Goal: Obtain resource: Download file/media

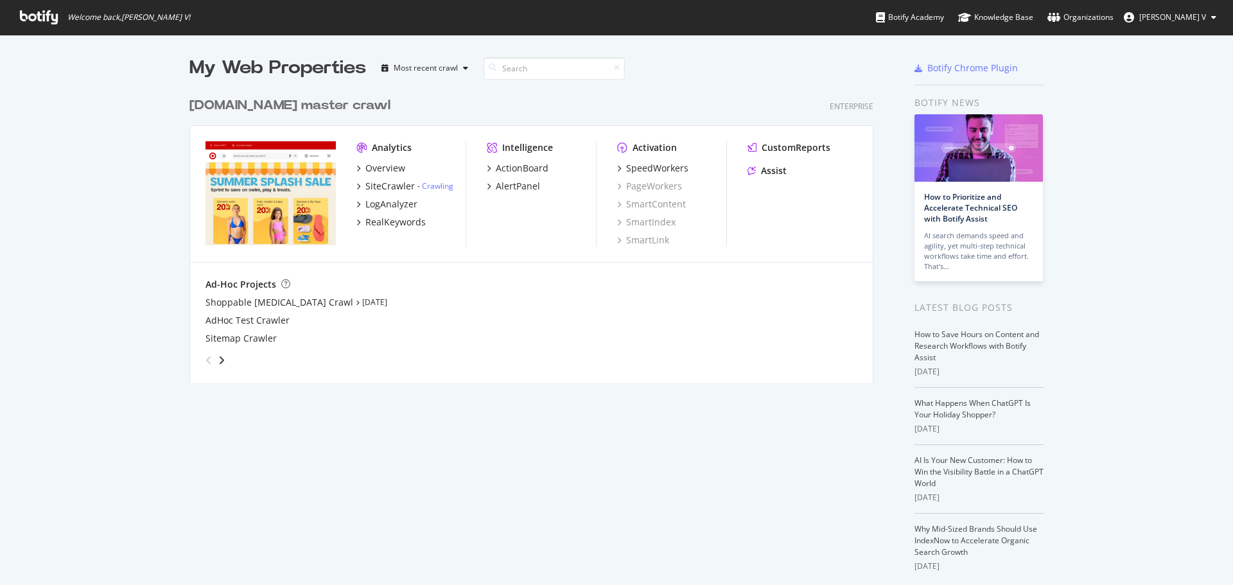
scroll to position [575, 1213]
click at [406, 226] on div "RealKeywords" at bounding box center [395, 222] width 60 height 13
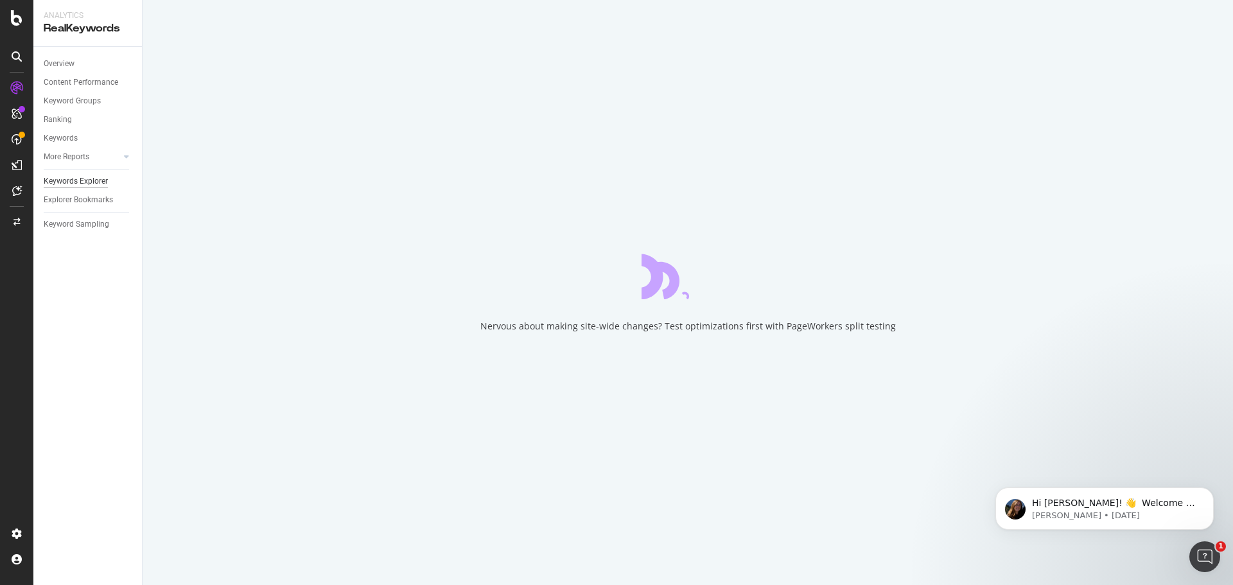
click at [84, 177] on div "Keywords Explorer" at bounding box center [76, 181] width 64 height 13
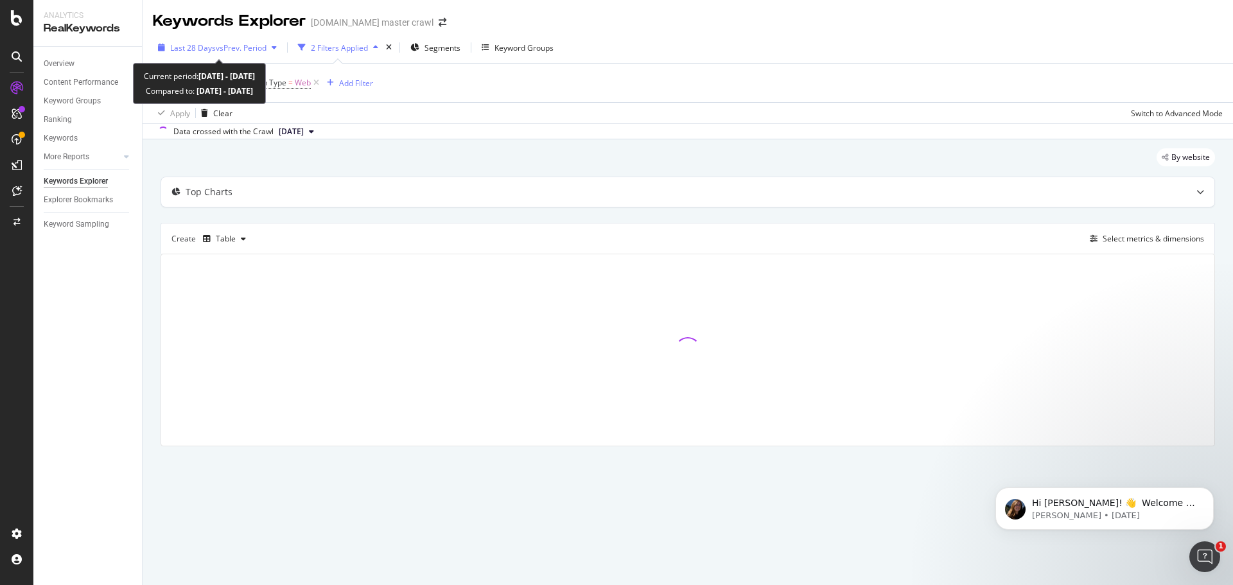
click at [242, 53] on span "vs Prev. Period" at bounding box center [241, 47] width 51 height 11
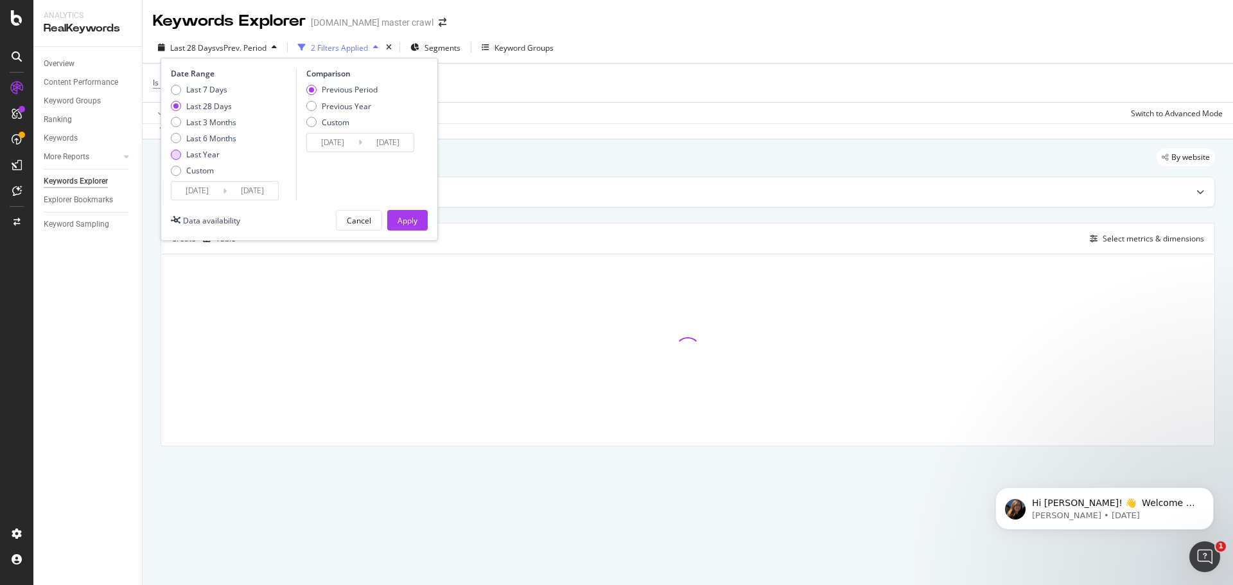
click at [212, 157] on div "Last Year" at bounding box center [202, 154] width 33 height 11
type input "[DATE]"
click at [204, 188] on input "[DATE]" at bounding box center [196, 191] width 51 height 18
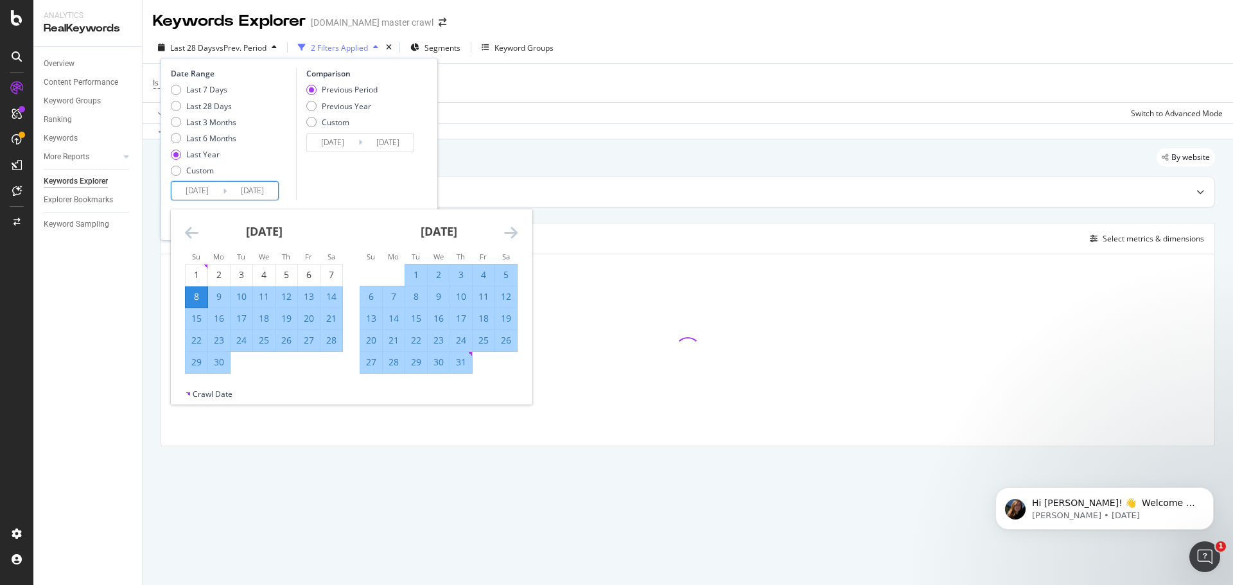
click at [374, 295] on div "6" at bounding box center [371, 296] width 22 height 13
type input "[DATE]"
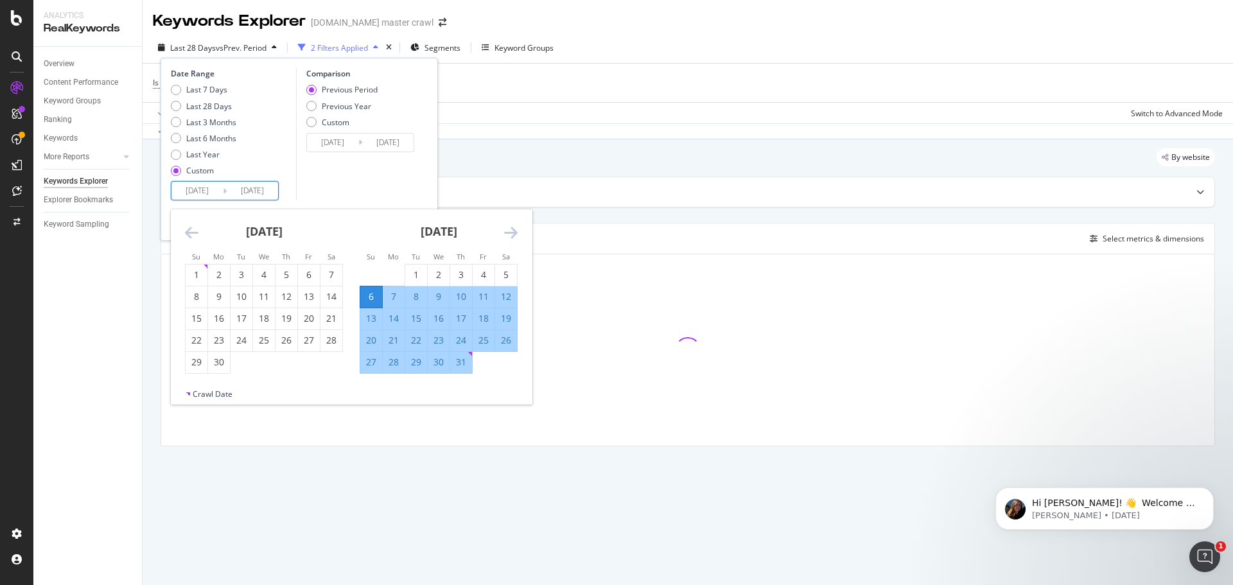
click at [272, 191] on input "[DATE]" at bounding box center [252, 191] width 51 height 18
click at [270, 190] on input "[DATE]" at bounding box center [252, 191] width 51 height 18
click at [241, 188] on input "[DATE]" at bounding box center [252, 191] width 51 height 18
click at [505, 232] on icon "Move forward to switch to the next month." at bounding box center [510, 232] width 13 height 15
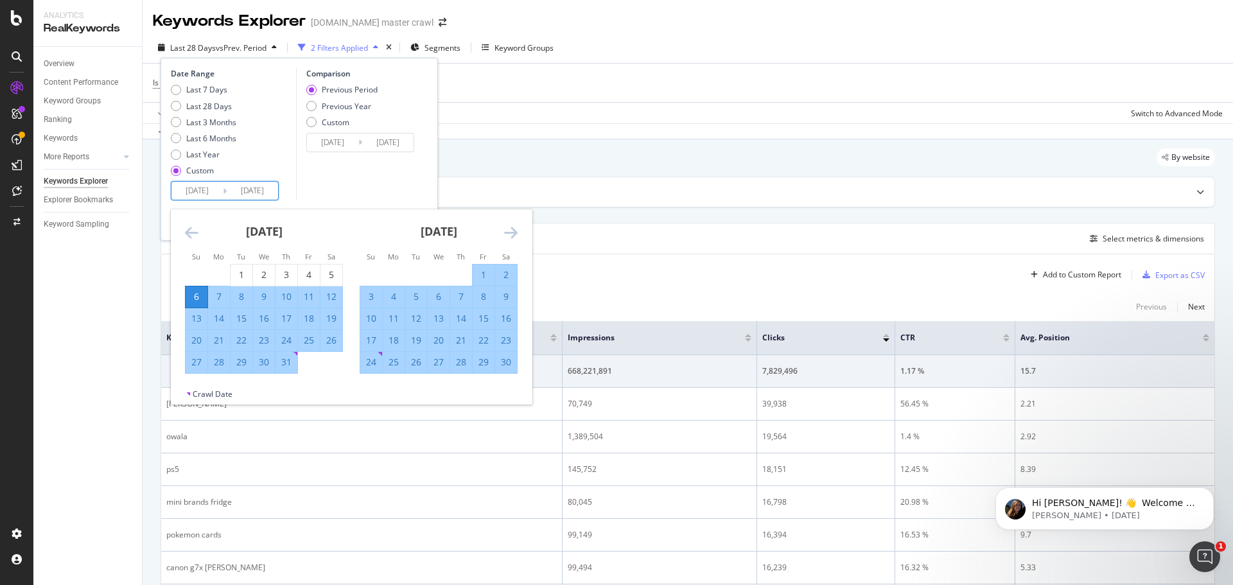
click at [507, 231] on icon "Move forward to switch to the next month." at bounding box center [510, 232] width 13 height 15
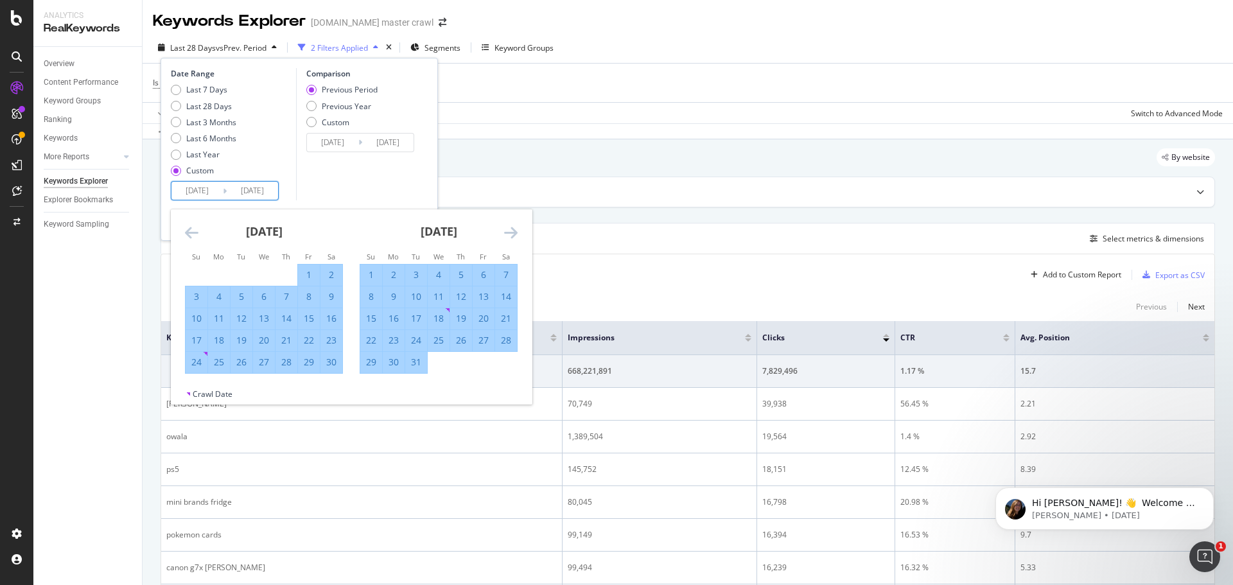
click at [507, 231] on icon "Move forward to switch to the next month." at bounding box center [510, 232] width 13 height 15
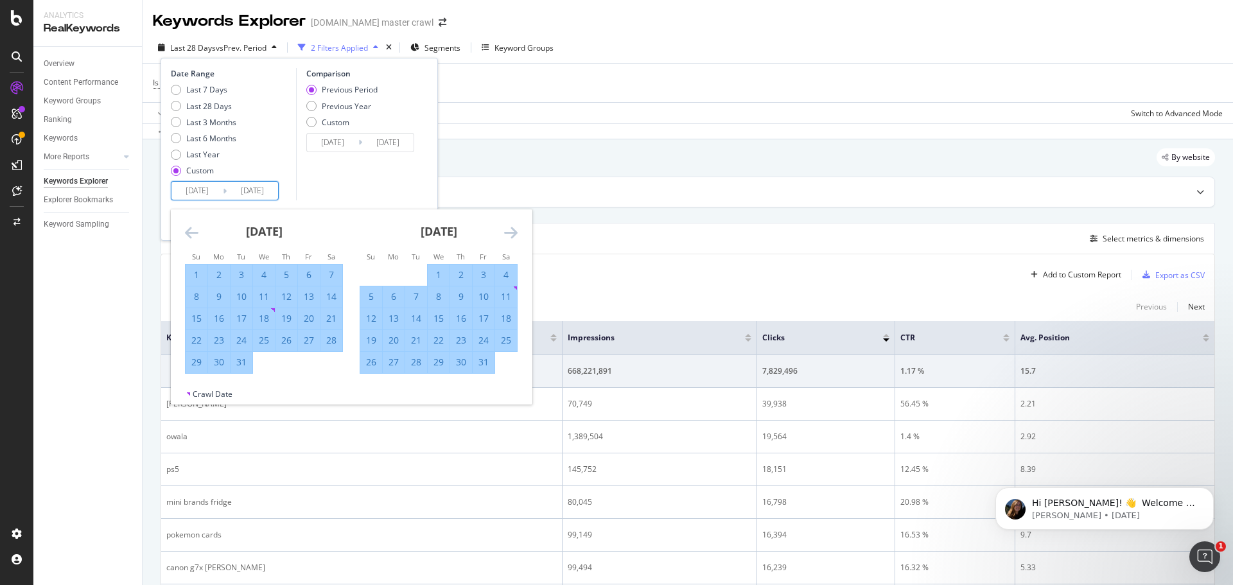
click at [507, 231] on icon "Move forward to switch to the next month." at bounding box center [510, 232] width 13 height 15
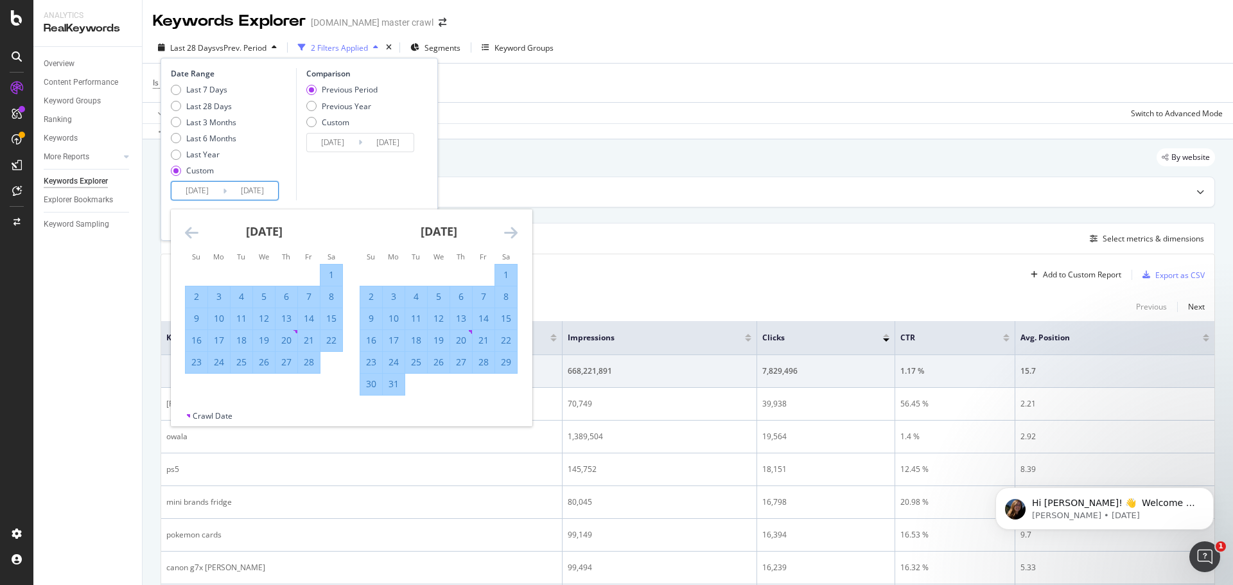
click at [507, 231] on icon "Move forward to switch to the next month." at bounding box center [510, 232] width 13 height 15
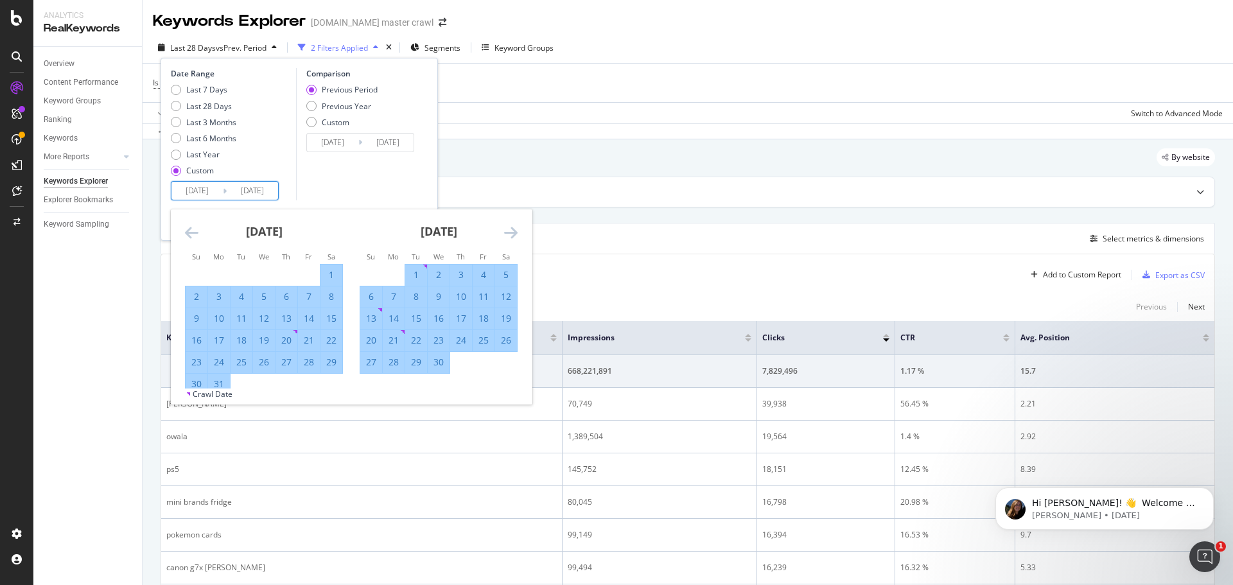
click at [507, 231] on icon "Move forward to switch to the next month." at bounding box center [510, 232] width 13 height 15
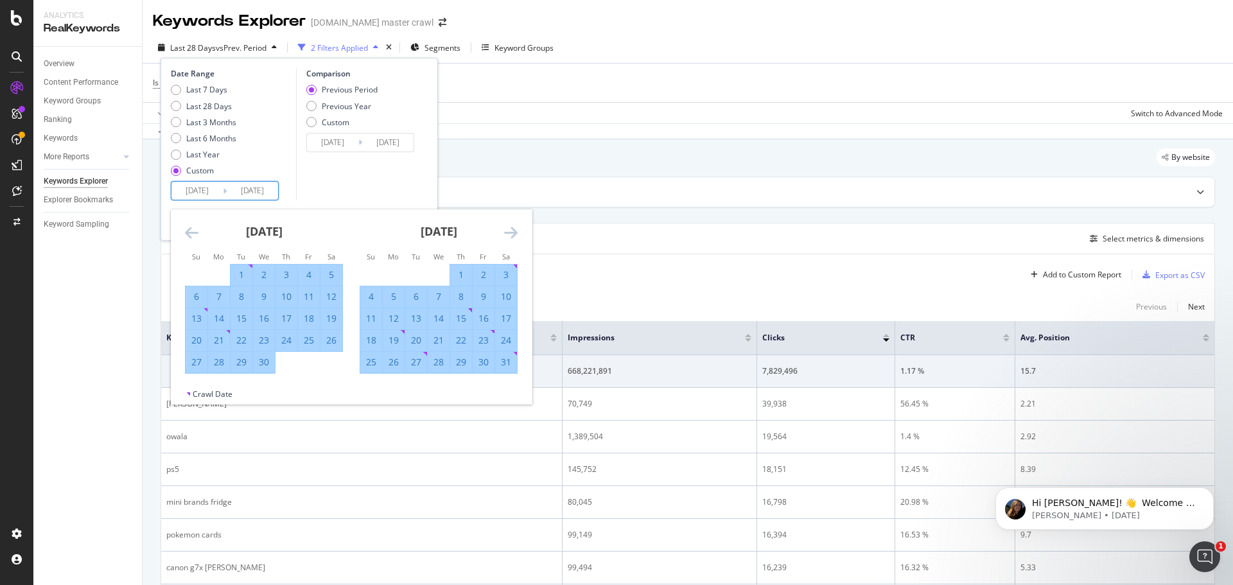
click at [507, 231] on icon "Move forward to switch to the next month." at bounding box center [510, 232] width 13 height 15
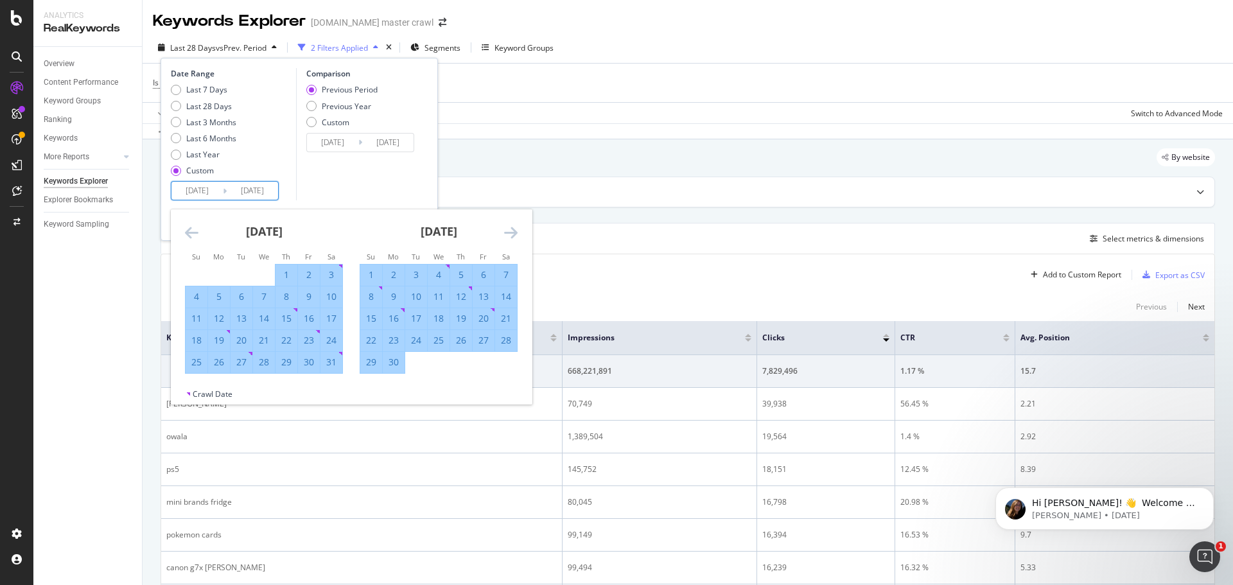
click at [507, 231] on icon "Move forward to switch to the next month." at bounding box center [510, 232] width 13 height 15
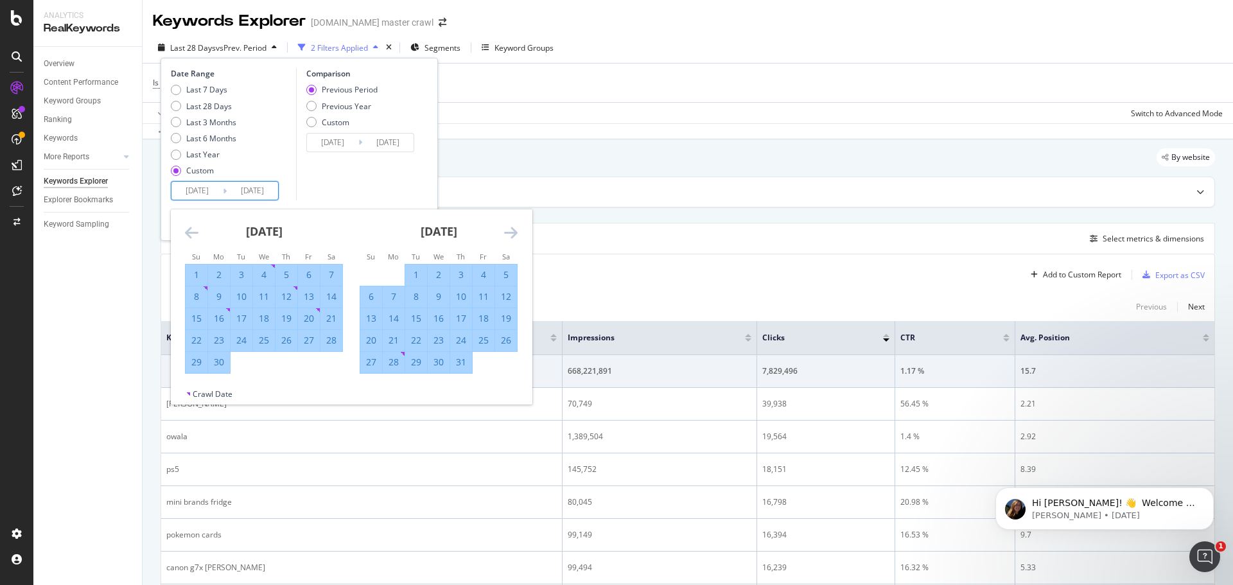
click at [507, 231] on icon "Move forward to switch to the next month." at bounding box center [510, 232] width 13 height 15
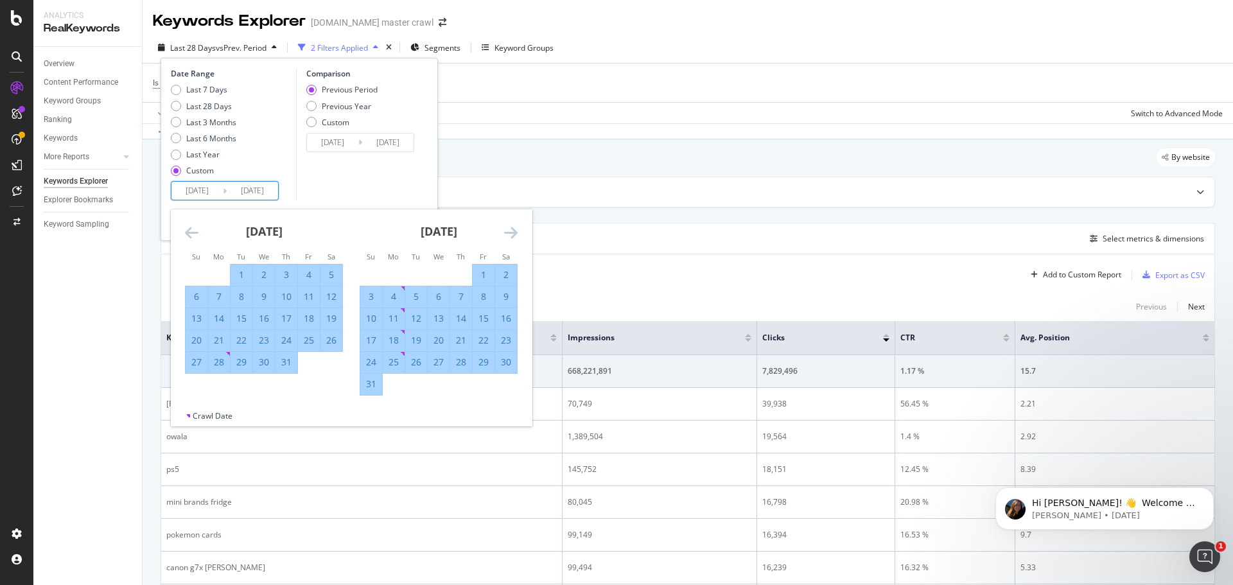
click at [504, 365] on div "30" at bounding box center [506, 362] width 22 height 13
type input "[DATE]"
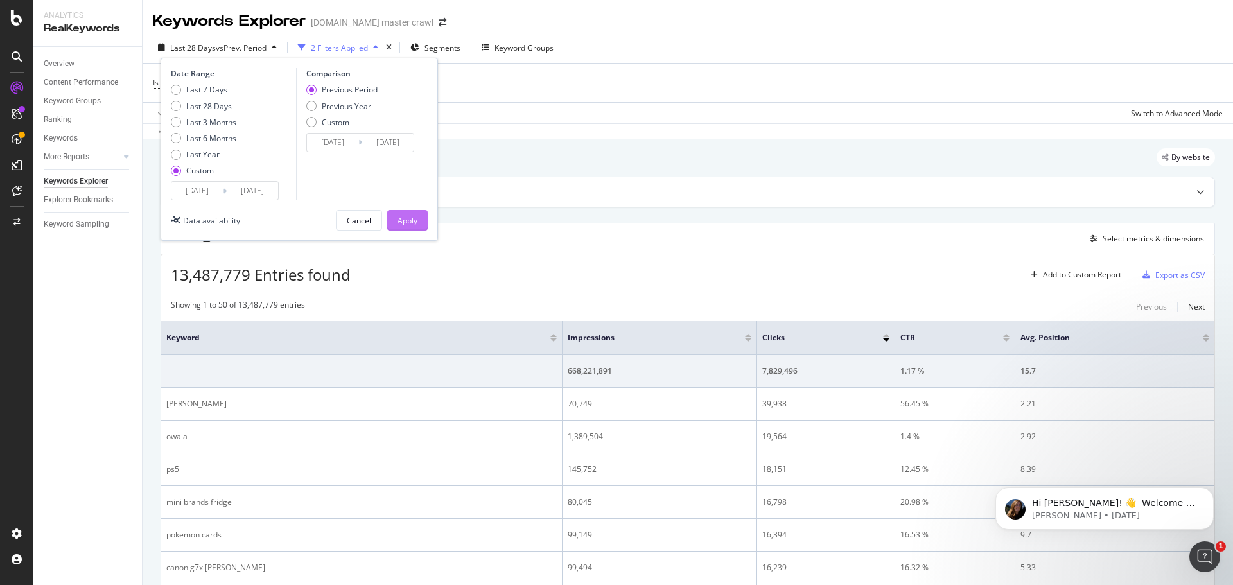
click at [397, 226] on div "Apply" at bounding box center [407, 220] width 20 height 19
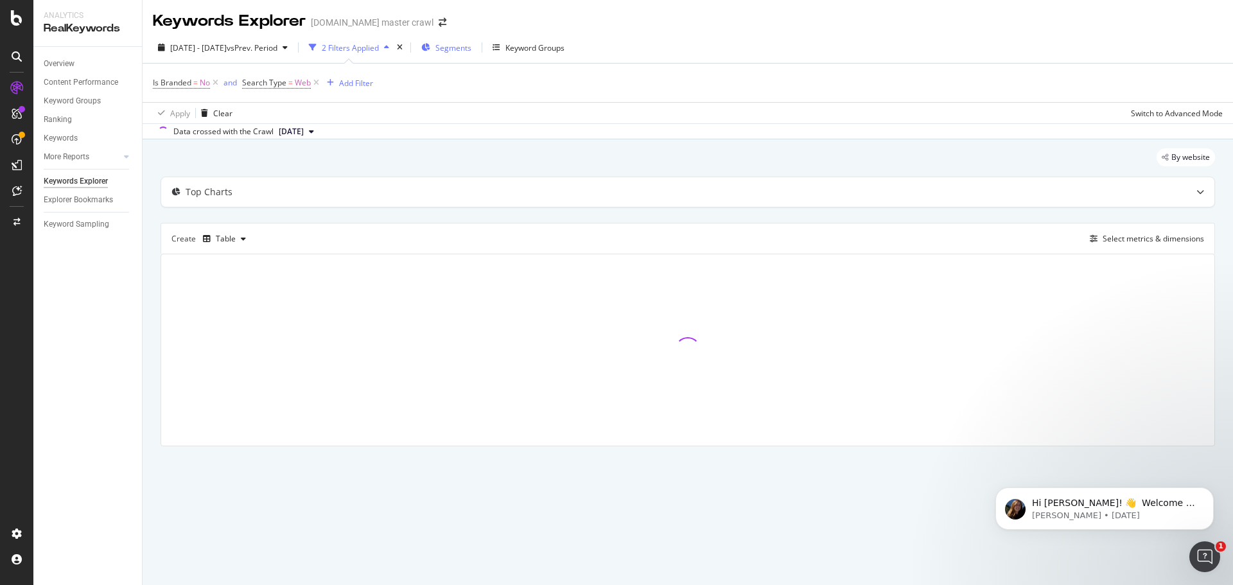
click at [471, 49] on div "Segments" at bounding box center [446, 47] width 50 height 19
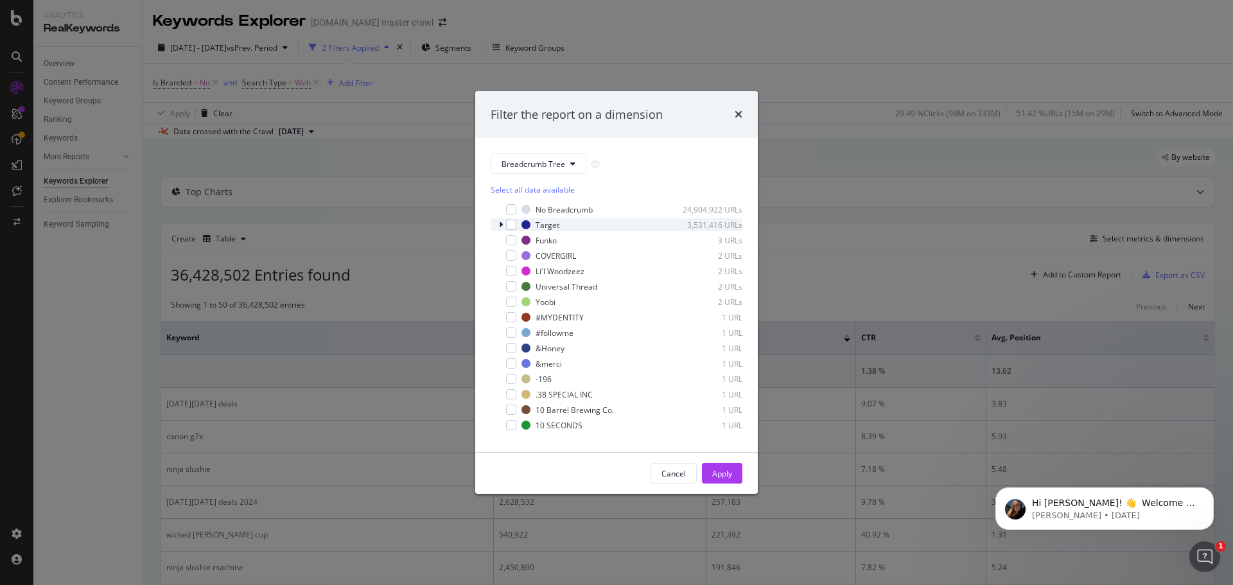
click at [500, 223] on icon "modal" at bounding box center [501, 225] width 4 height 8
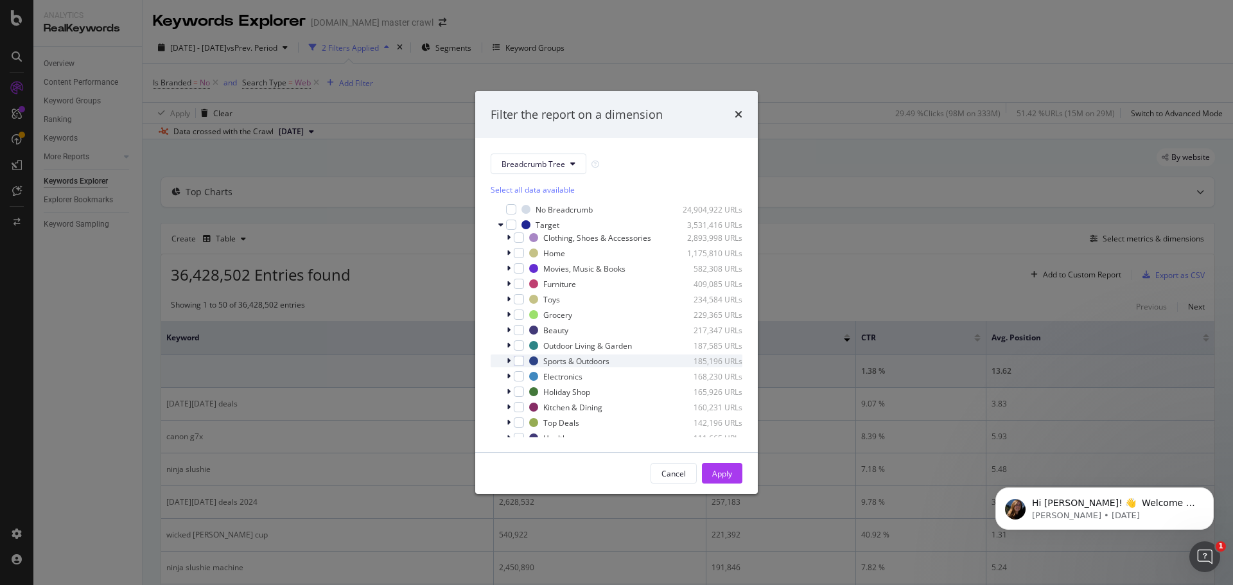
click at [508, 362] on icon "modal" at bounding box center [508, 361] width 4 height 8
click at [529, 377] on div "modal" at bounding box center [526, 373] width 10 height 10
click at [718, 471] on div "Apply" at bounding box center [722, 473] width 20 height 11
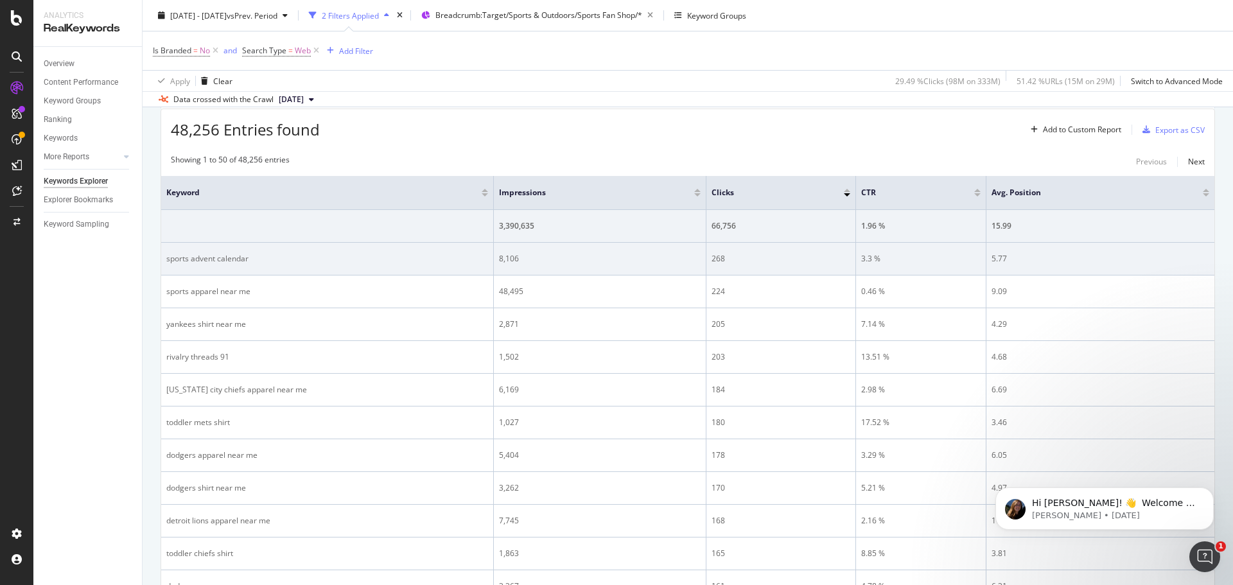
scroll to position [64, 0]
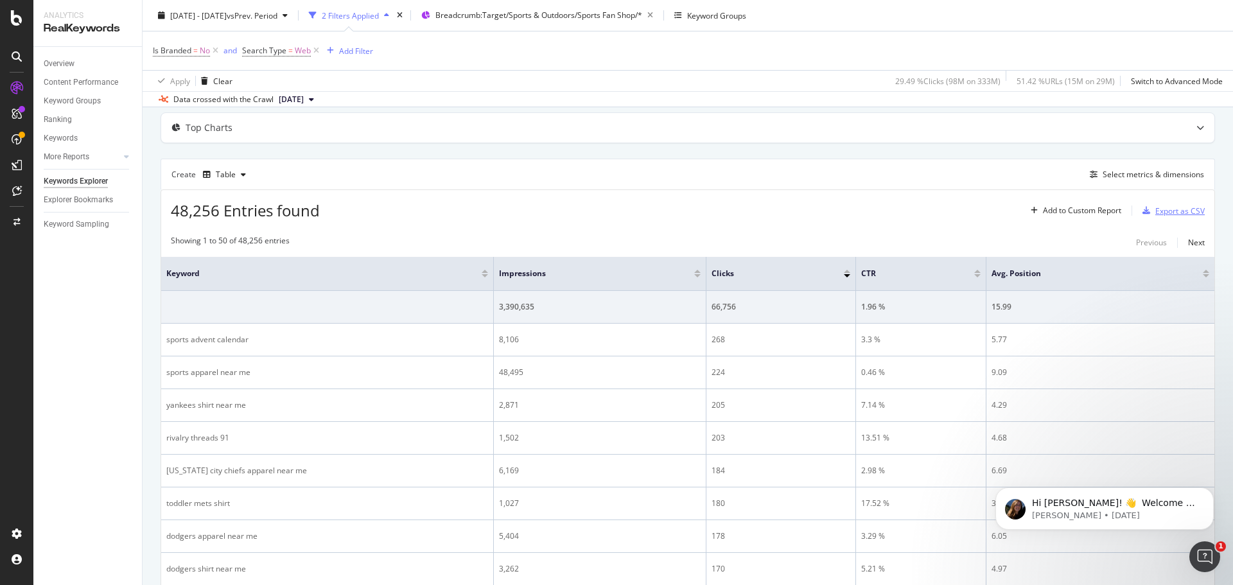
click at [1177, 214] on div "Export as CSV" at bounding box center [1179, 210] width 49 height 11
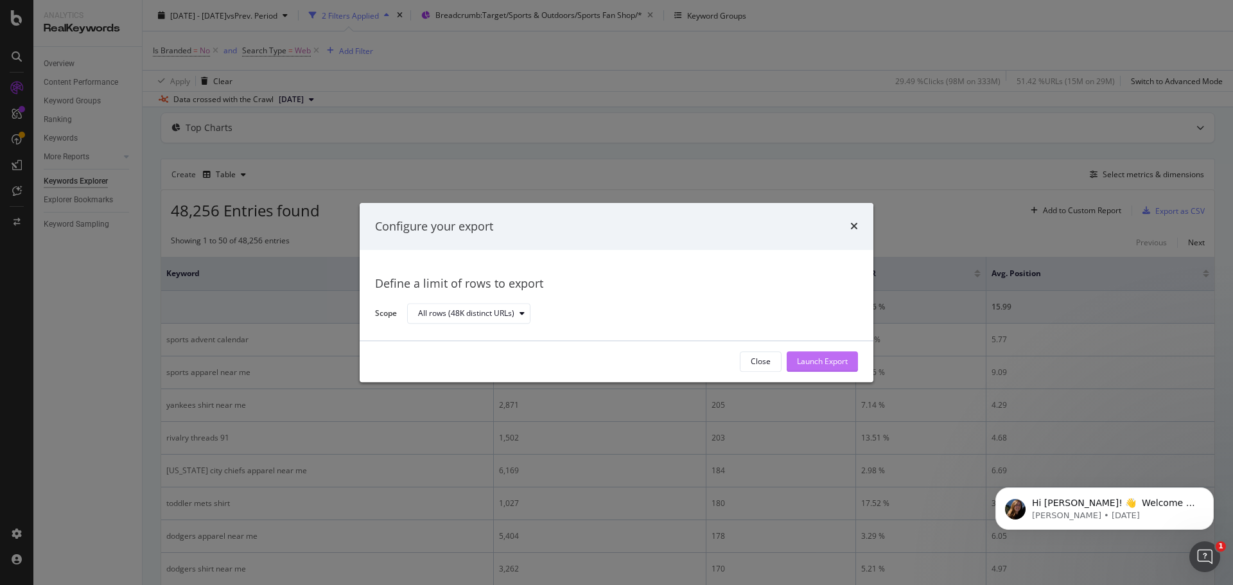
click at [809, 363] on div "Launch Export" at bounding box center [822, 361] width 51 height 11
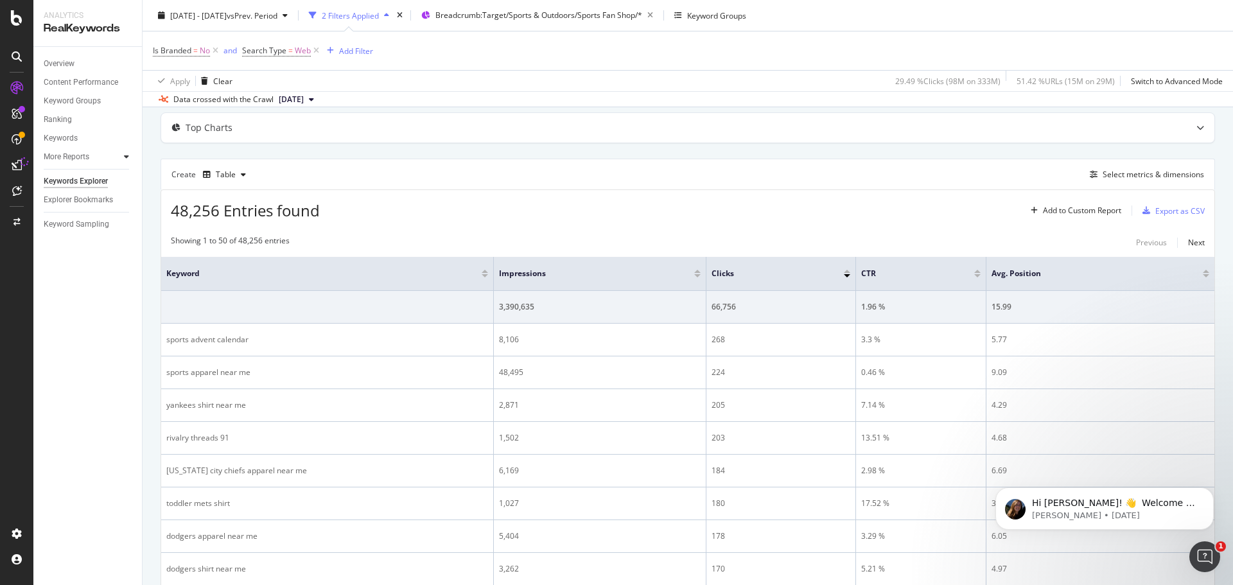
click at [124, 157] on icon at bounding box center [126, 157] width 5 height 8
click at [21, 164] on icon at bounding box center [24, 162] width 11 height 11
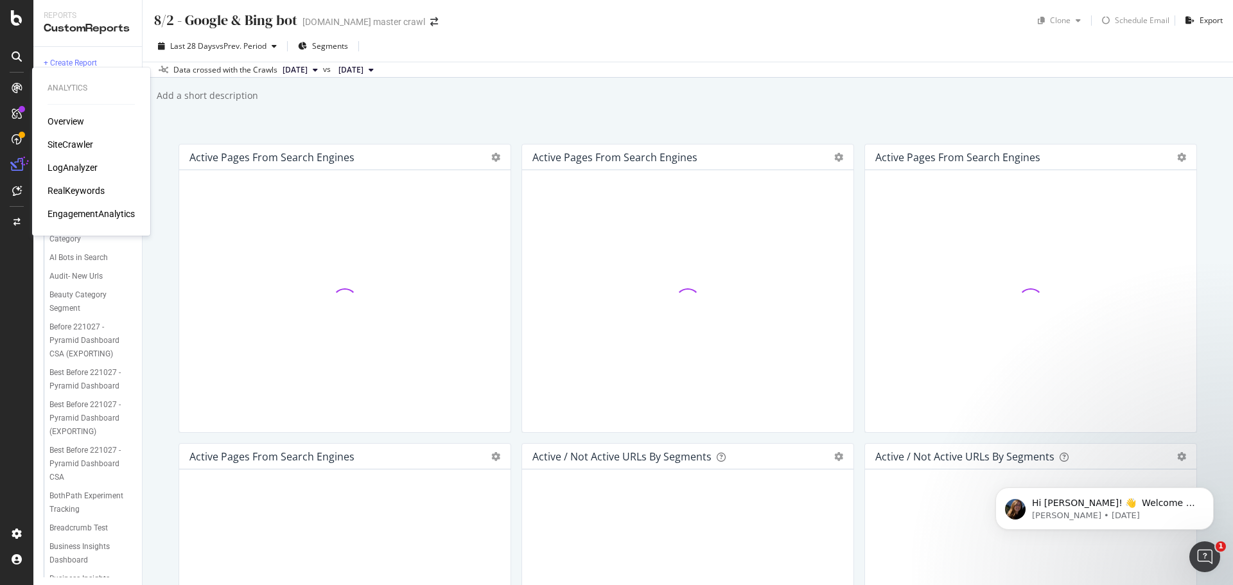
click at [15, 95] on div at bounding box center [16, 88] width 21 height 21
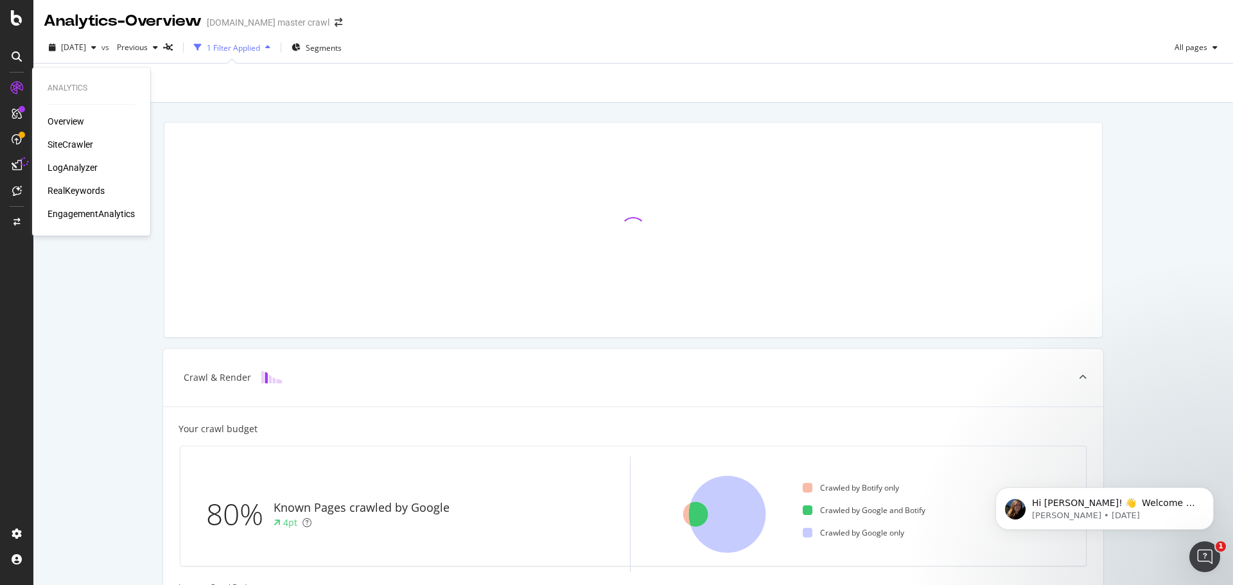
click at [71, 187] on div "RealKeywords" at bounding box center [76, 190] width 57 height 13
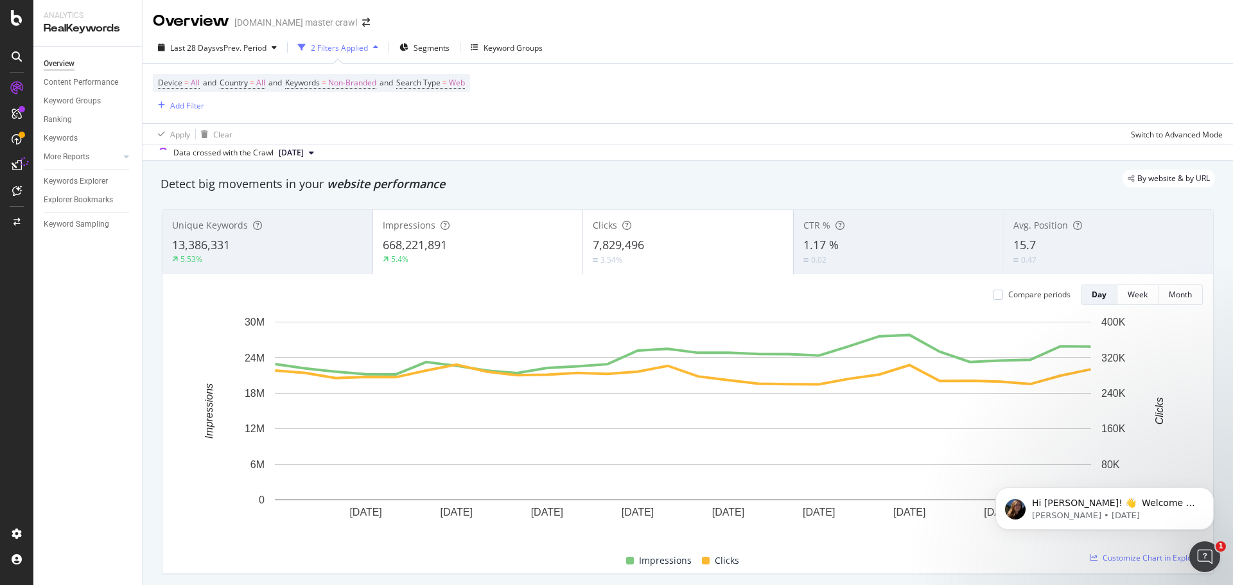
click at [828, 37] on div "Last 28 Days vs Prev. Period 2 Filters Applied Segments Keyword Groups" at bounding box center [688, 50] width 1090 height 26
click at [339, 48] on div "2 Filters Applied" at bounding box center [339, 47] width 57 height 11
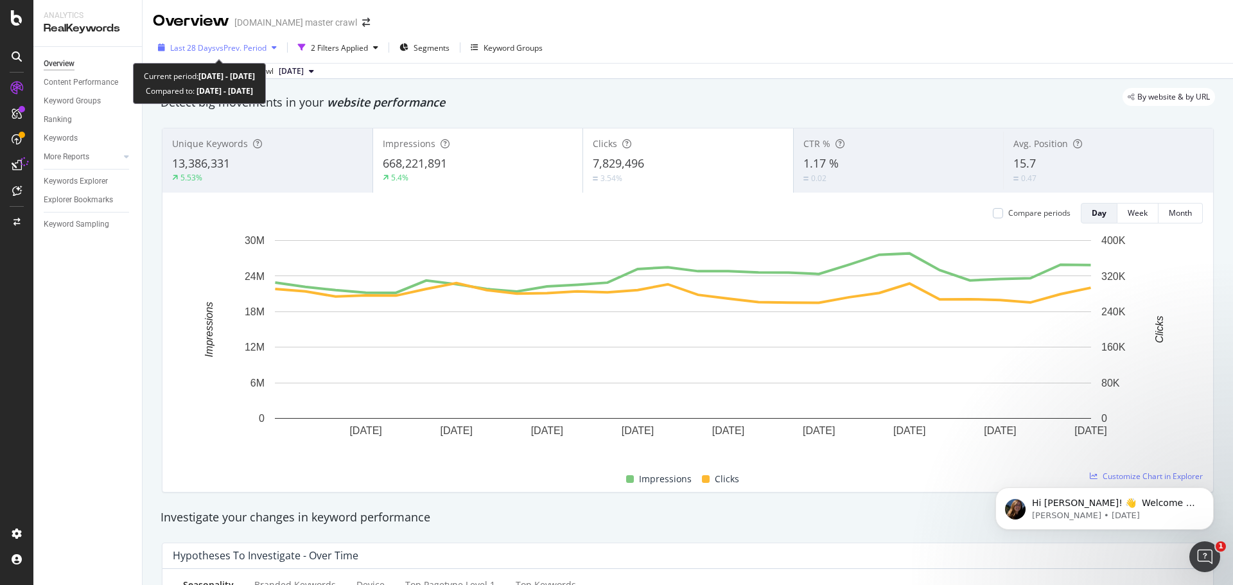
click at [252, 52] on span "vs Prev. Period" at bounding box center [241, 47] width 51 height 11
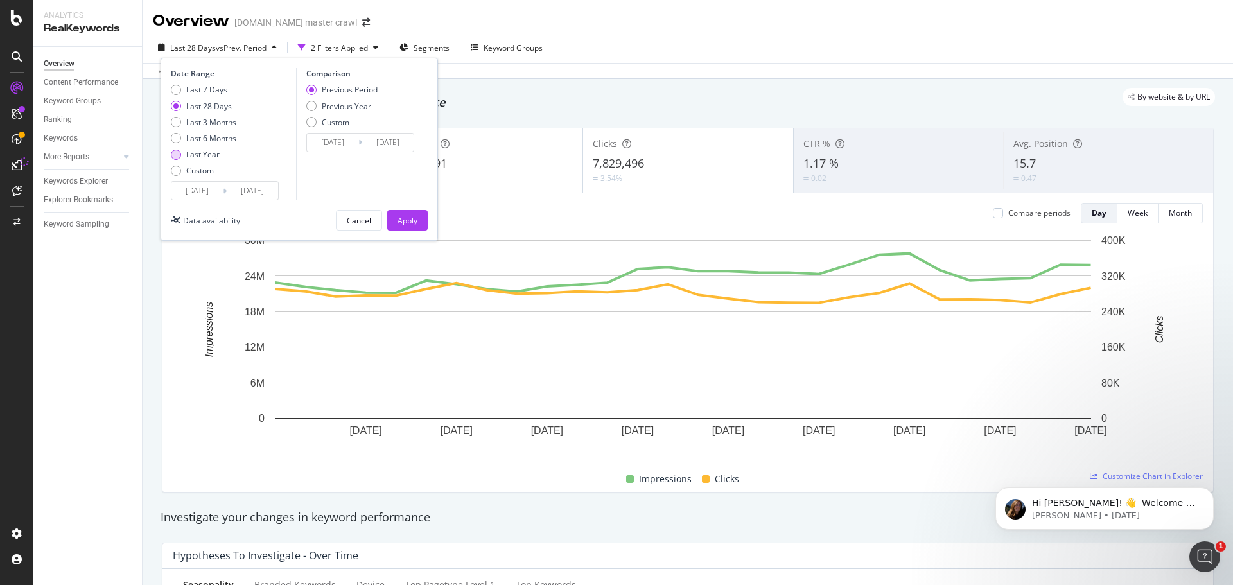
click at [205, 151] on div "Last Year" at bounding box center [202, 154] width 33 height 11
type input "[DATE]"
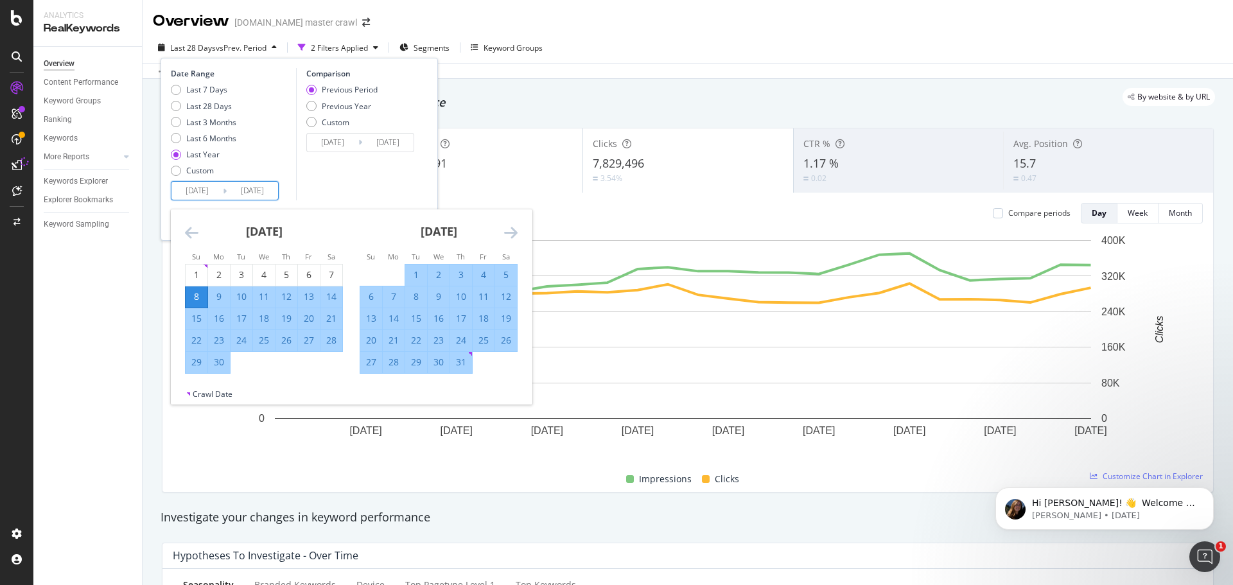
click at [207, 193] on input "[DATE]" at bounding box center [196, 191] width 51 height 18
click at [366, 295] on div "6" at bounding box center [371, 296] width 22 height 13
type input "[DATE]"
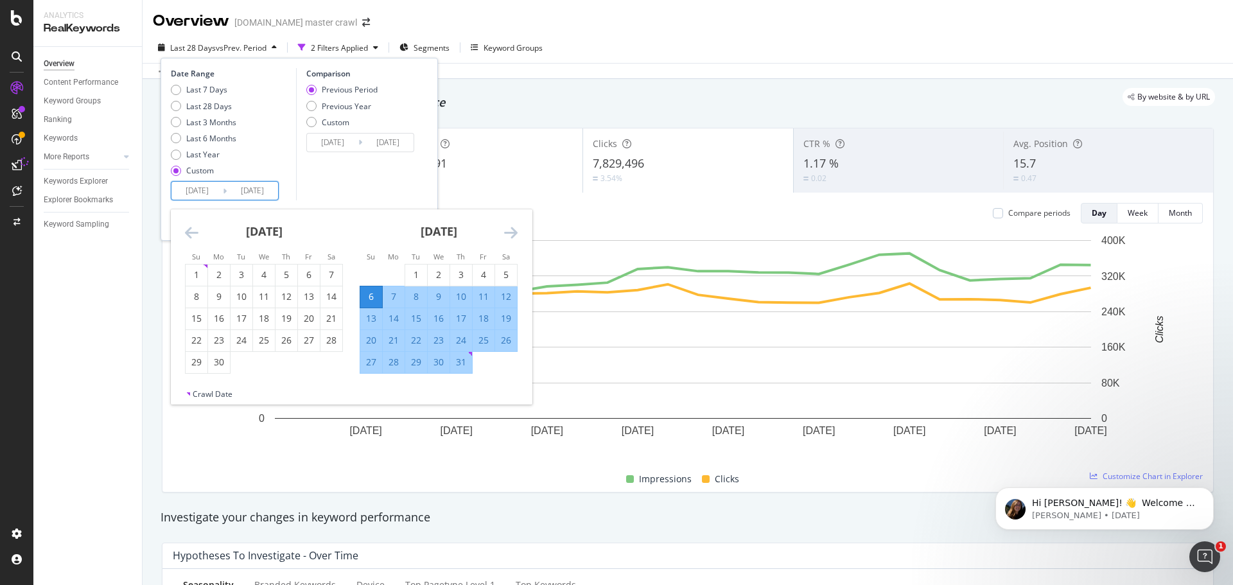
click at [249, 193] on input "[DATE]" at bounding box center [252, 191] width 51 height 18
click at [275, 195] on input "[DATE]" at bounding box center [252, 191] width 51 height 18
click at [451, 236] on strong "[DATE]" at bounding box center [438, 230] width 37 height 15
click at [457, 234] on strong "[DATE]" at bounding box center [438, 230] width 37 height 15
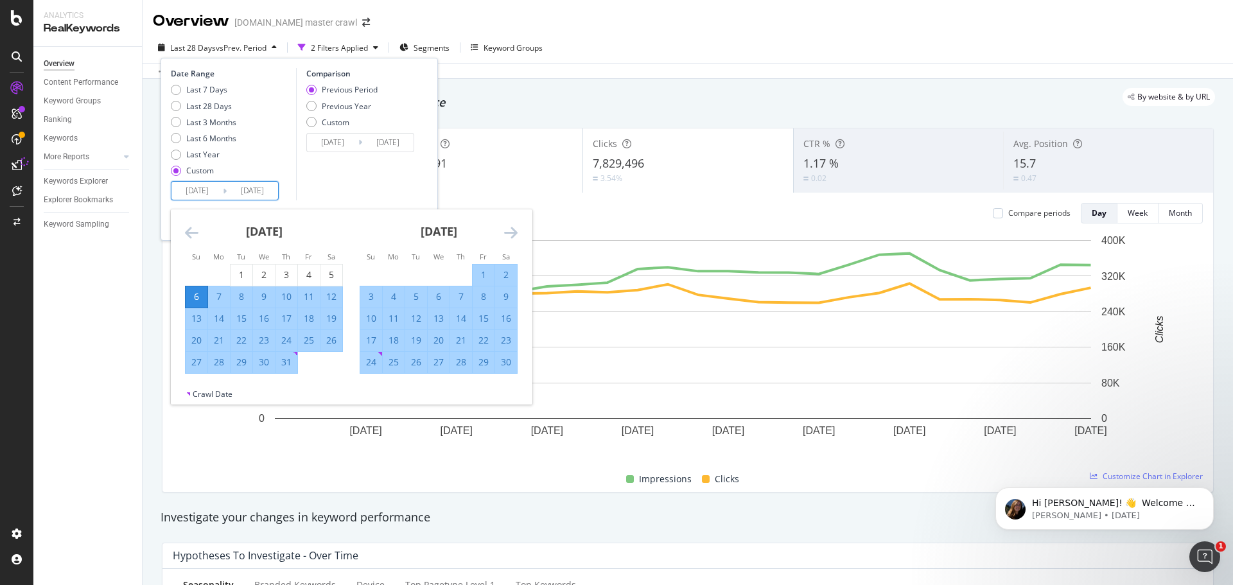
click at [261, 190] on input "[DATE]" at bounding box center [252, 191] width 51 height 18
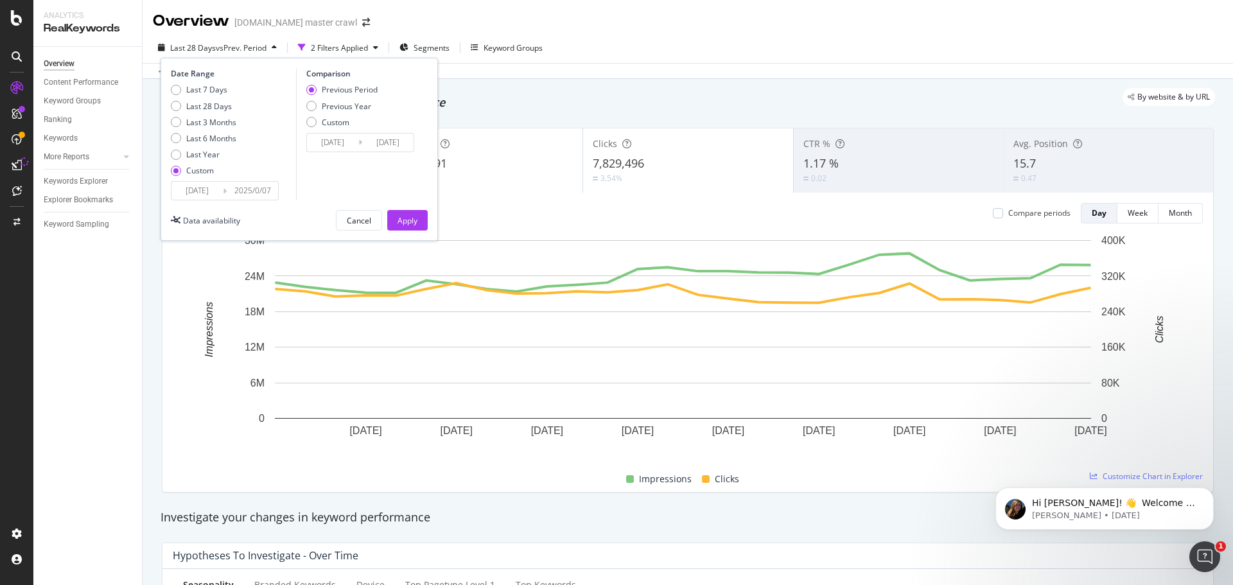
type input "[DATE]"
click at [275, 192] on input "[DATE]" at bounding box center [252, 191] width 51 height 18
click at [275, 191] on input "[DATE]" at bounding box center [252, 191] width 51 height 18
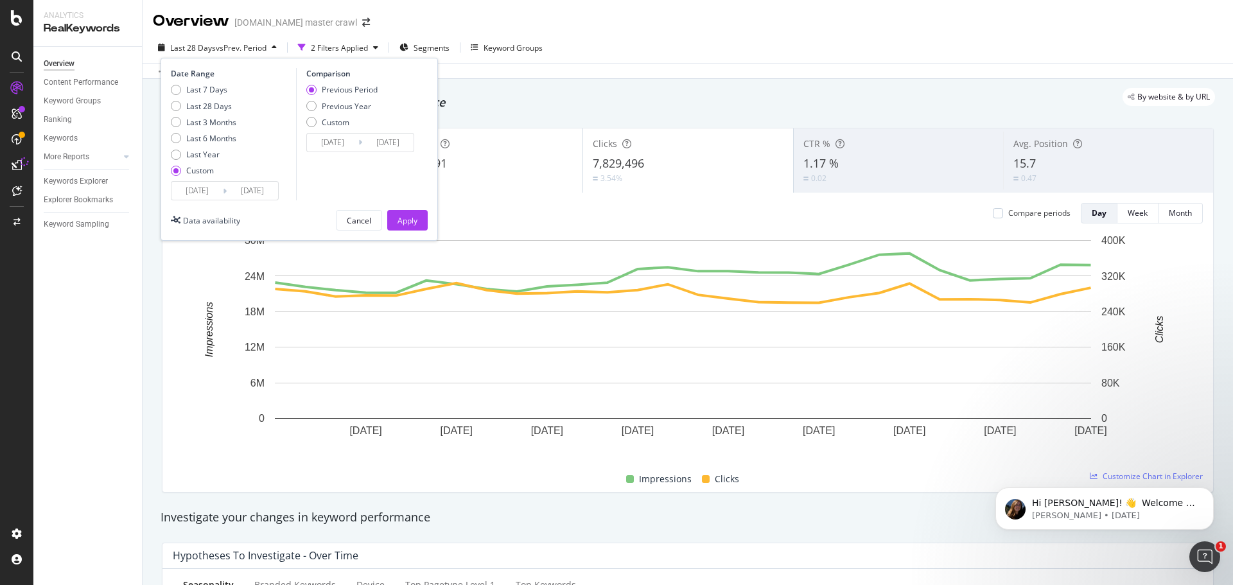
click at [275, 191] on input "[DATE]" at bounding box center [252, 191] width 51 height 18
type input "[DATE]"
click at [288, 232] on div "Date Range Last 7 Days Last 28 Days Last 3 Months Last 6 Months Last Year Custo…" at bounding box center [298, 149] width 277 height 183
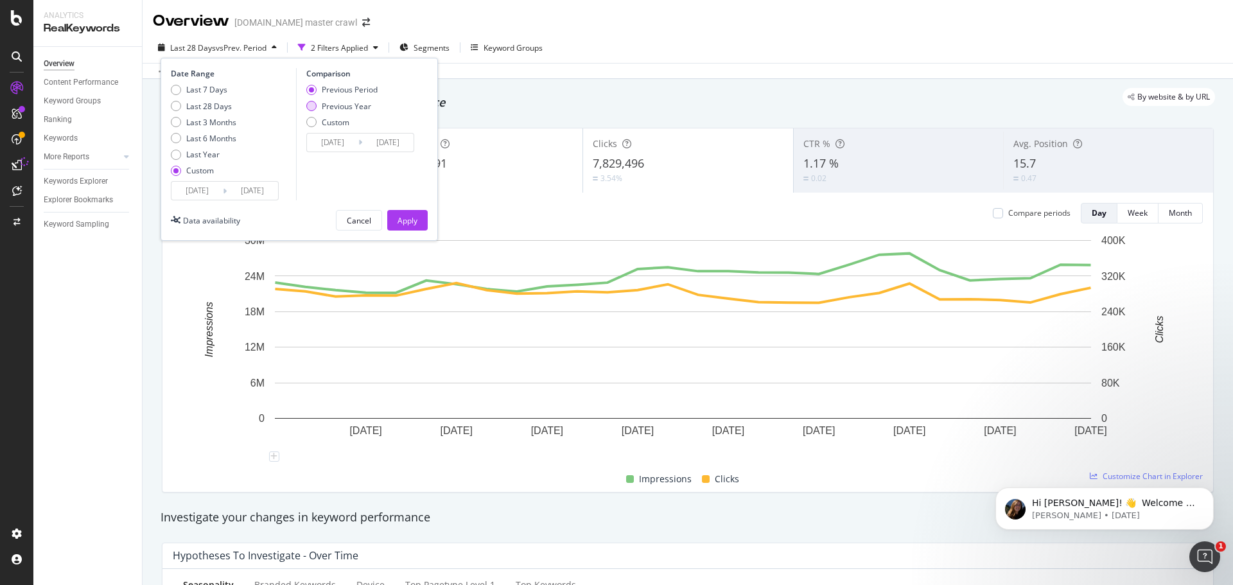
click at [336, 107] on div "Previous Year" at bounding box center [346, 106] width 49 height 11
type input "[DATE]"
click at [417, 217] on div "Apply" at bounding box center [407, 220] width 20 height 11
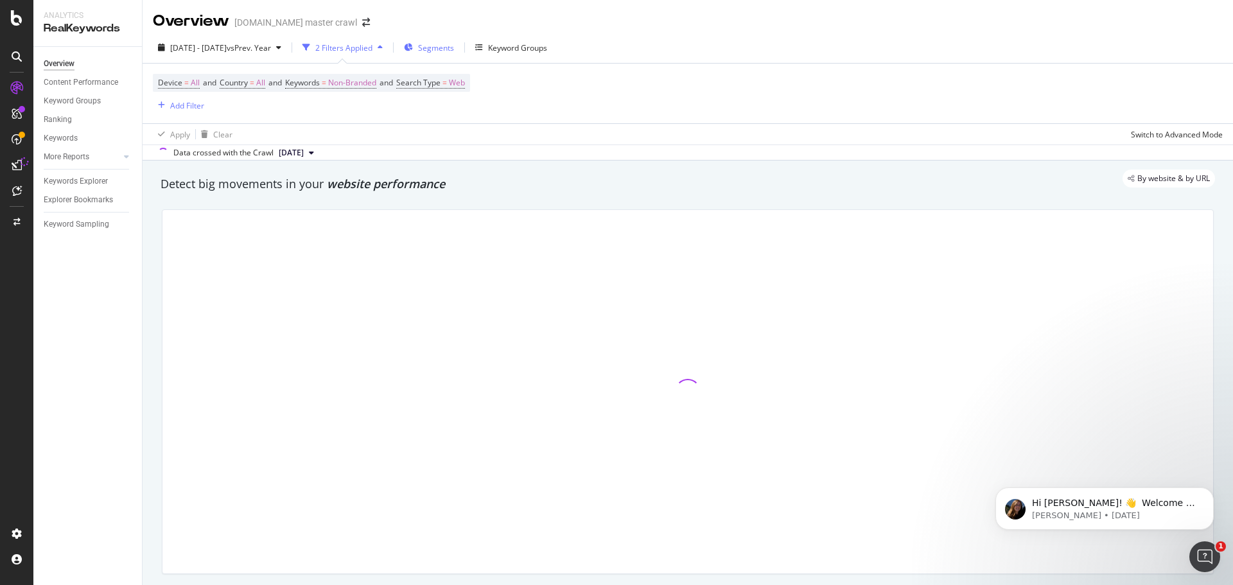
click at [454, 50] on span "Segments" at bounding box center [436, 47] width 36 height 11
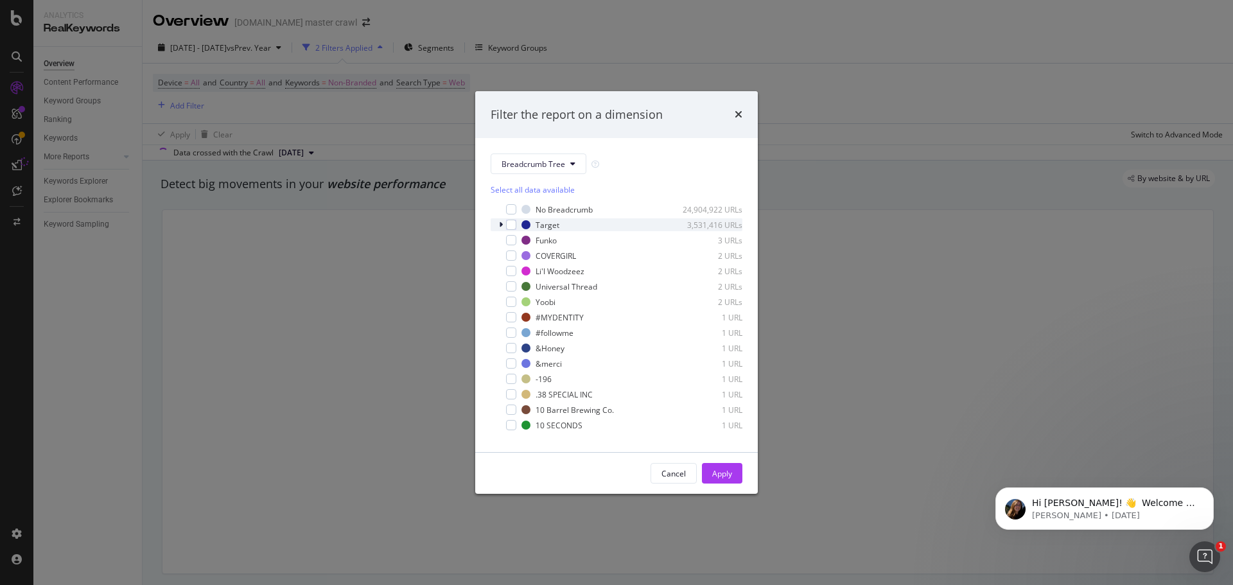
click at [502, 227] on icon "modal" at bounding box center [501, 225] width 4 height 8
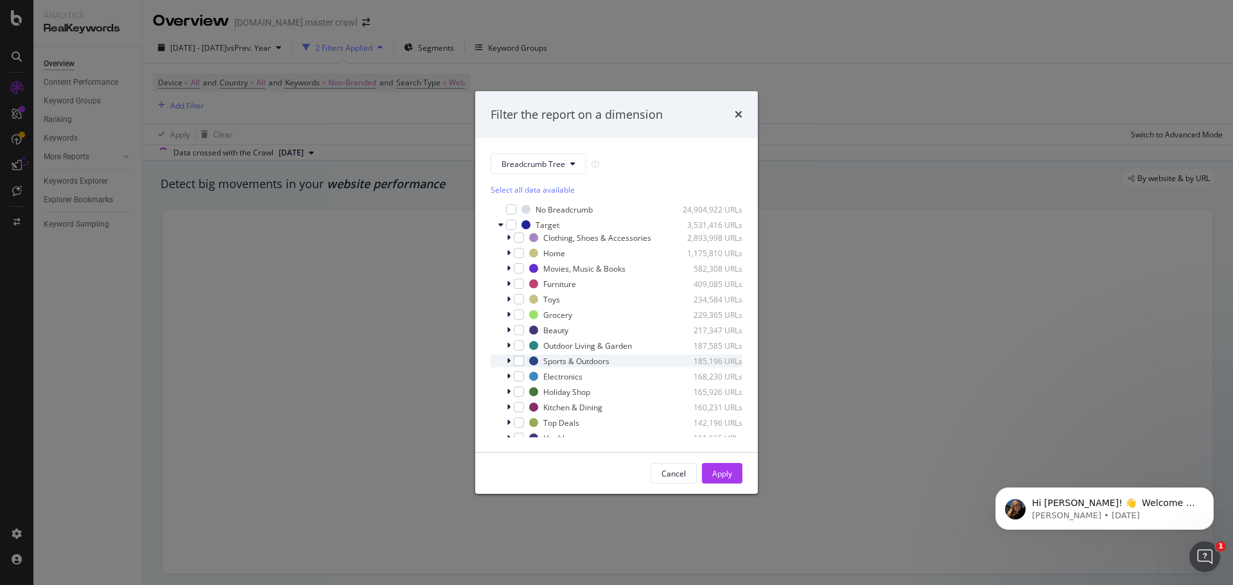
click at [507, 363] on icon "modal" at bounding box center [508, 361] width 4 height 8
click at [526, 374] on div "modal" at bounding box center [526, 373] width 10 height 10
click at [729, 472] on div "Apply" at bounding box center [722, 473] width 20 height 11
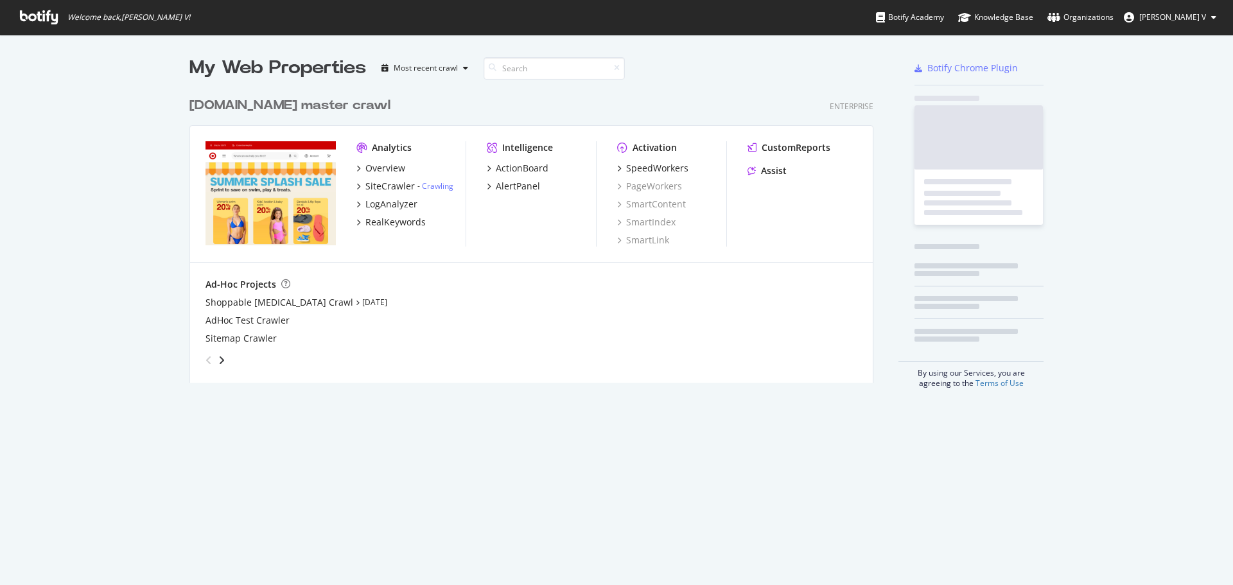
scroll to position [292, 684]
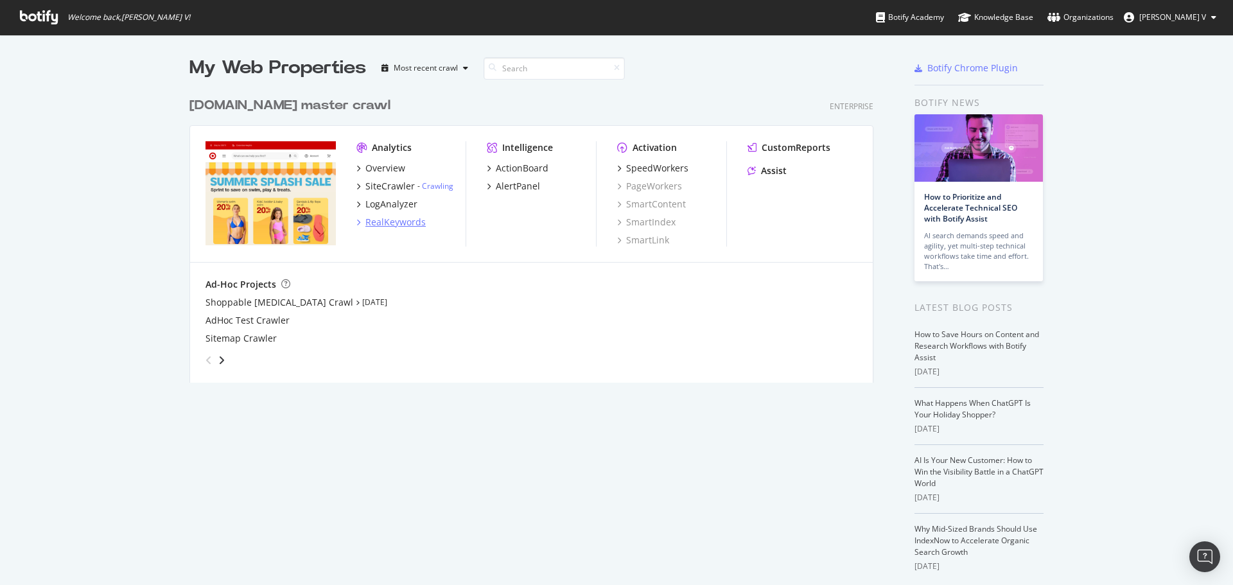
click at [381, 223] on div "RealKeywords" at bounding box center [395, 222] width 60 height 13
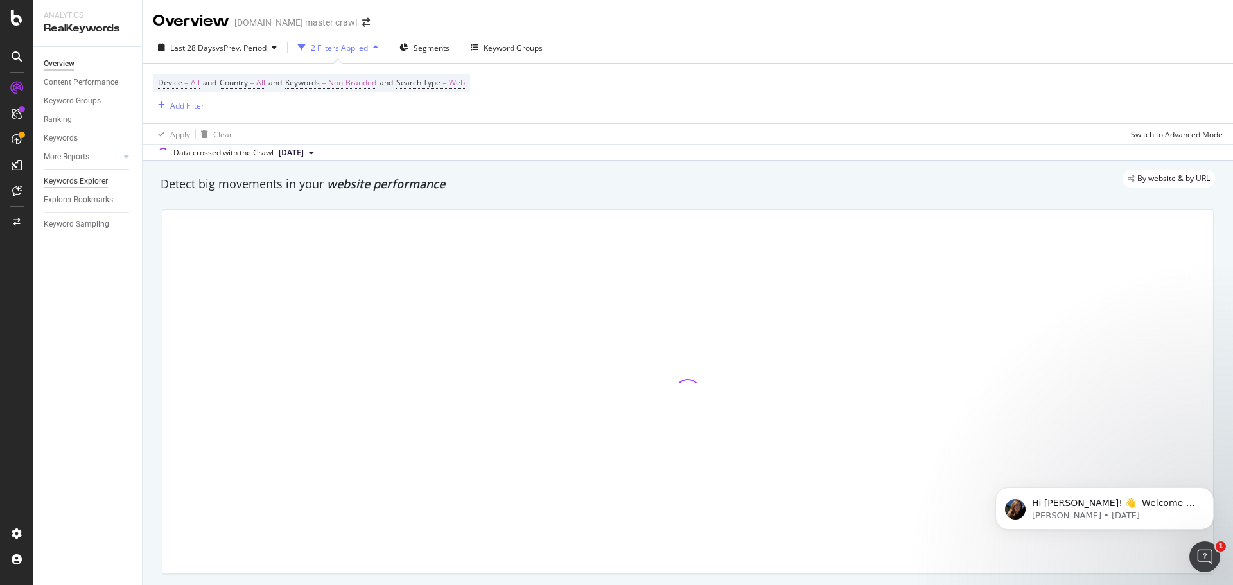
click at [98, 185] on div "Keywords Explorer" at bounding box center [76, 181] width 64 height 13
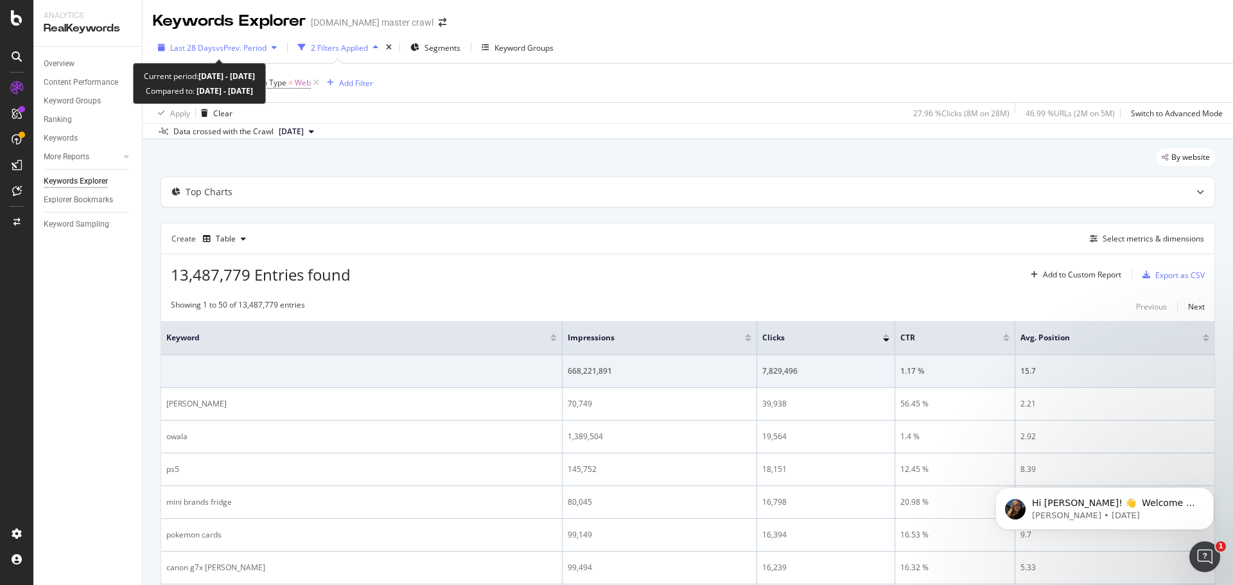
click at [193, 44] on span "Last 28 Days" at bounding box center [193, 47] width 46 height 11
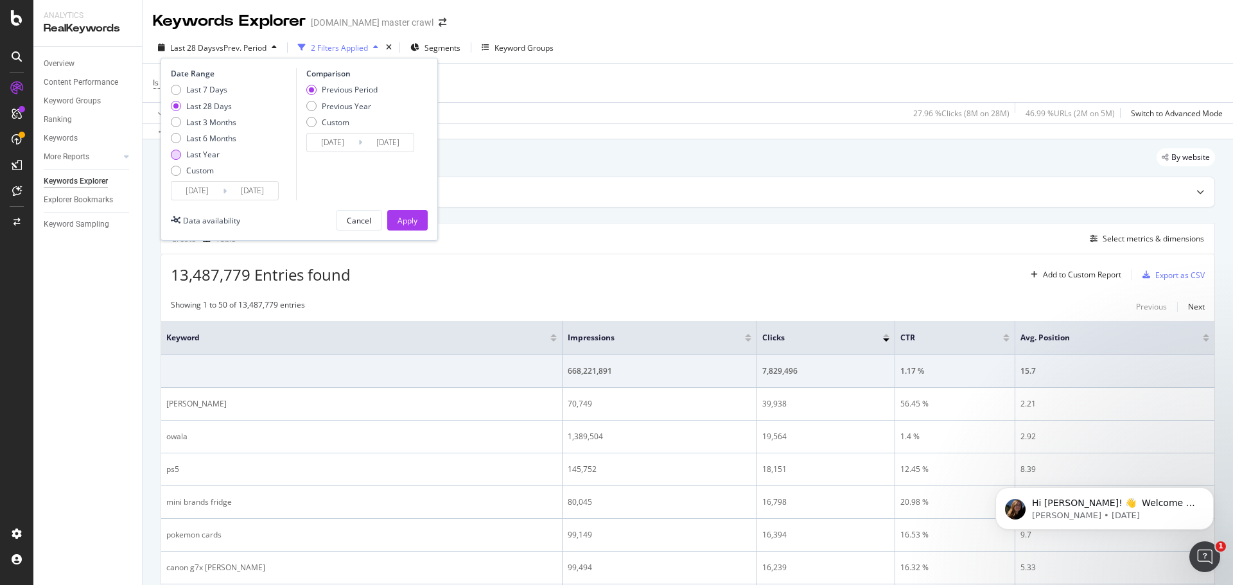
click at [211, 152] on div "Last Year" at bounding box center [202, 154] width 33 height 11
type input "[DATE]"
click at [217, 193] on input "[DATE]" at bounding box center [196, 191] width 51 height 18
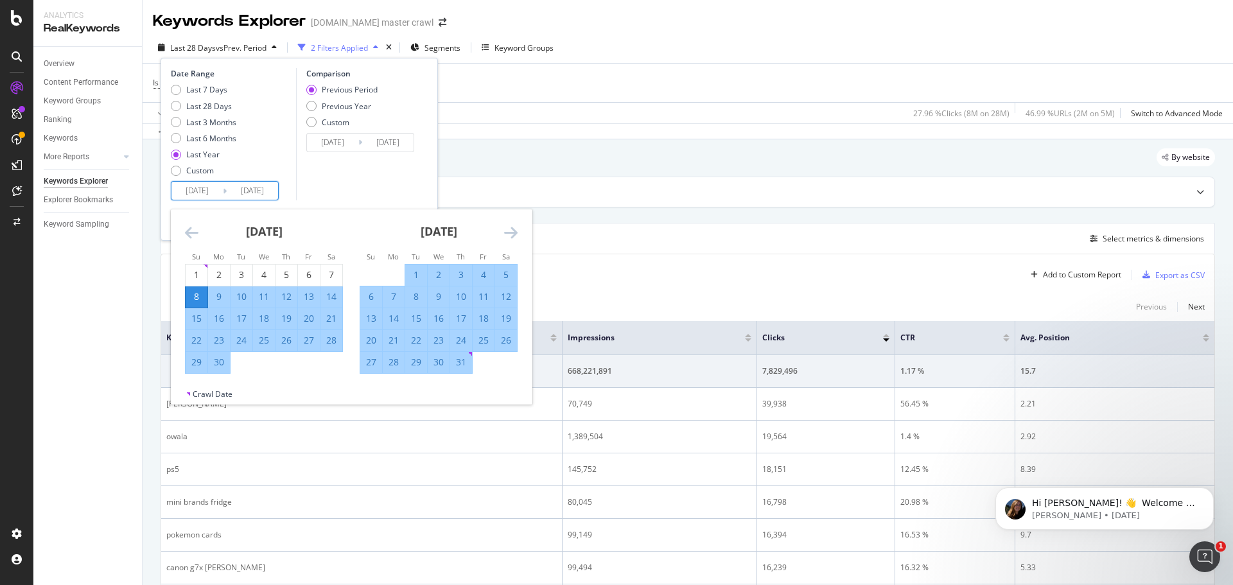
click at [376, 294] on div "6" at bounding box center [371, 296] width 22 height 13
type input "[DATE]"
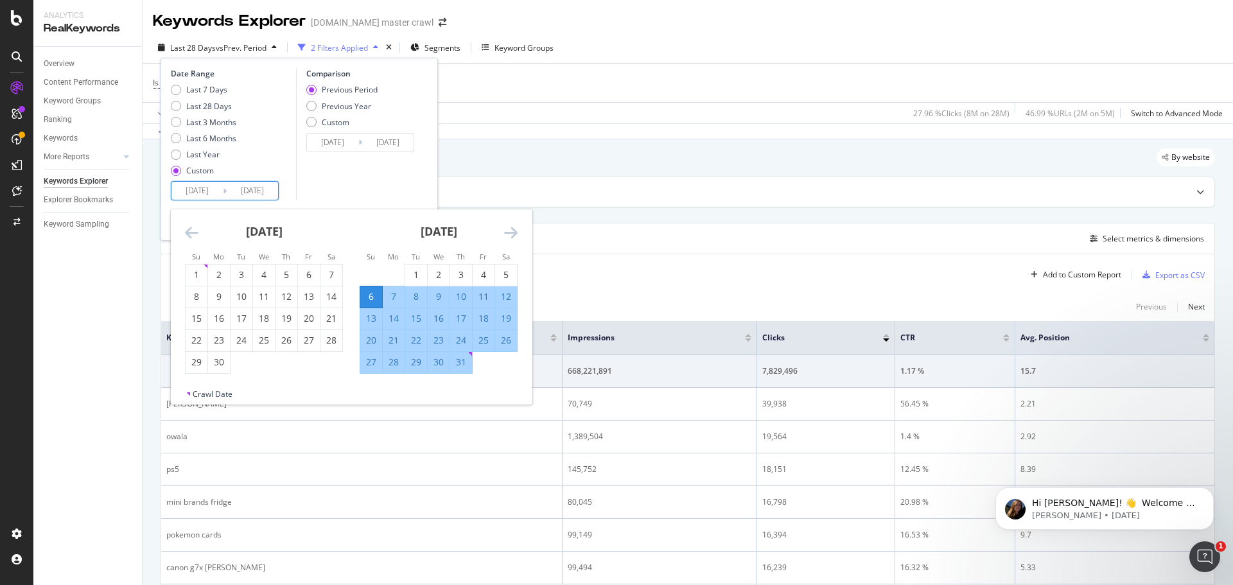
click at [508, 233] on icon "Move forward to switch to the next month." at bounding box center [510, 232] width 13 height 15
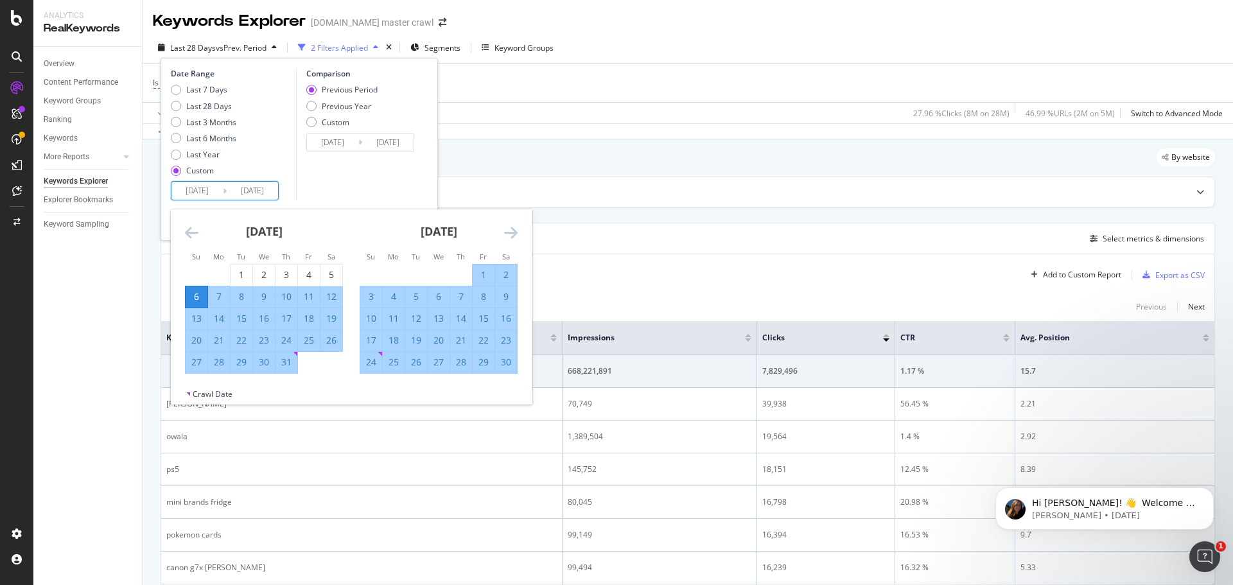
click at [508, 233] on icon "Move forward to switch to the next month." at bounding box center [510, 232] width 13 height 15
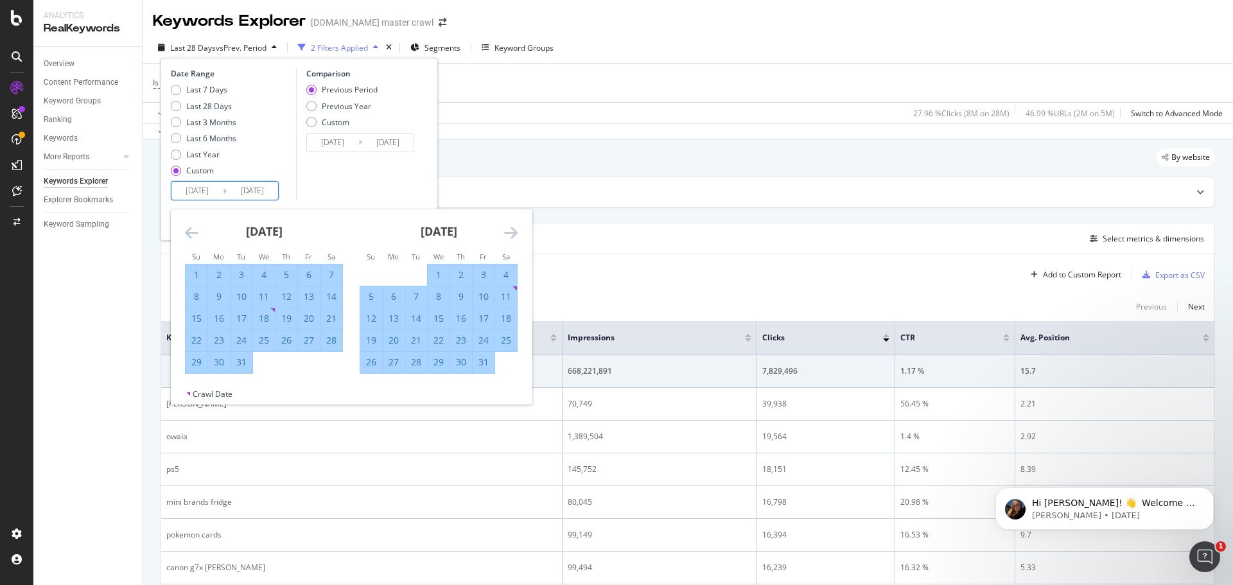
click at [508, 233] on icon "Move forward to switch to the next month." at bounding box center [510, 232] width 13 height 15
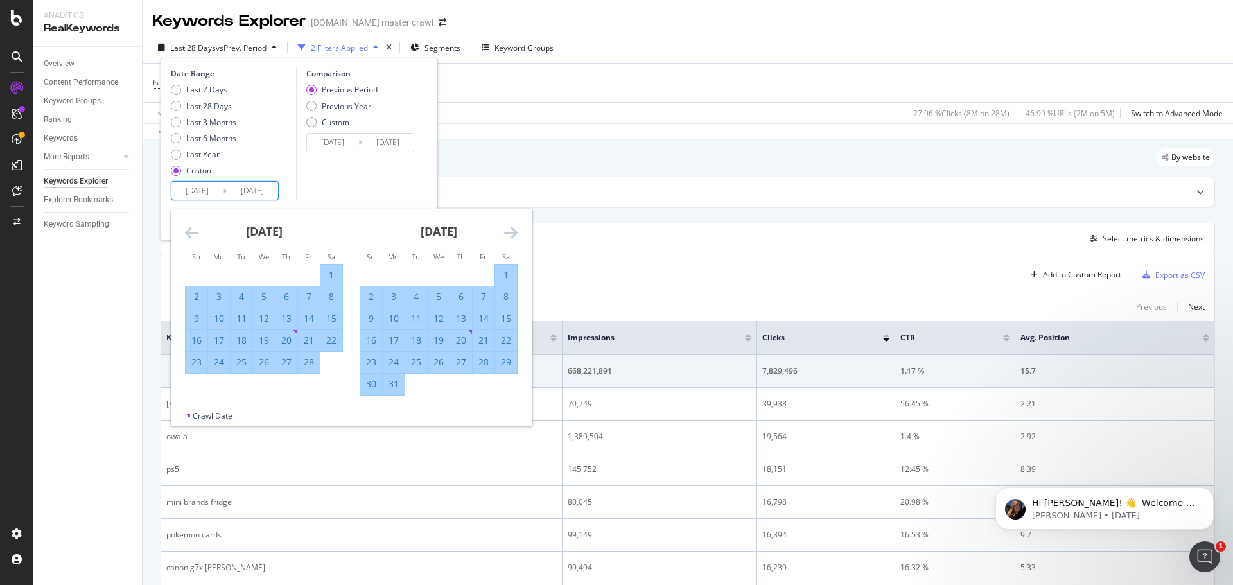
click at [508, 233] on icon "Move forward to switch to the next month." at bounding box center [510, 232] width 13 height 15
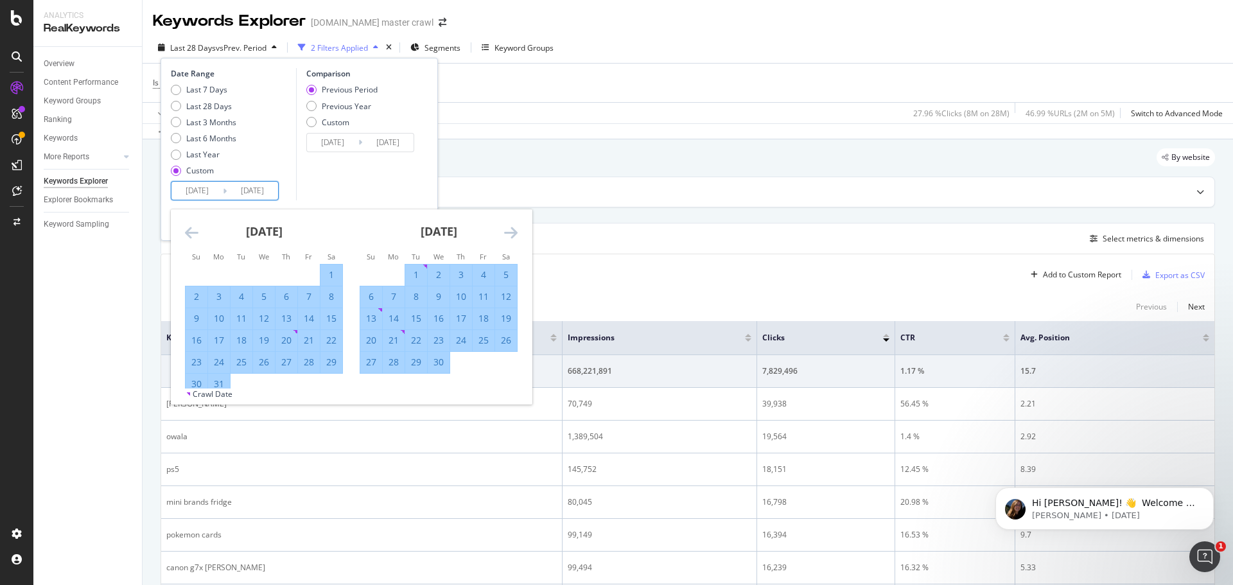
click at [508, 233] on icon "Move forward to switch to the next month." at bounding box center [510, 232] width 13 height 15
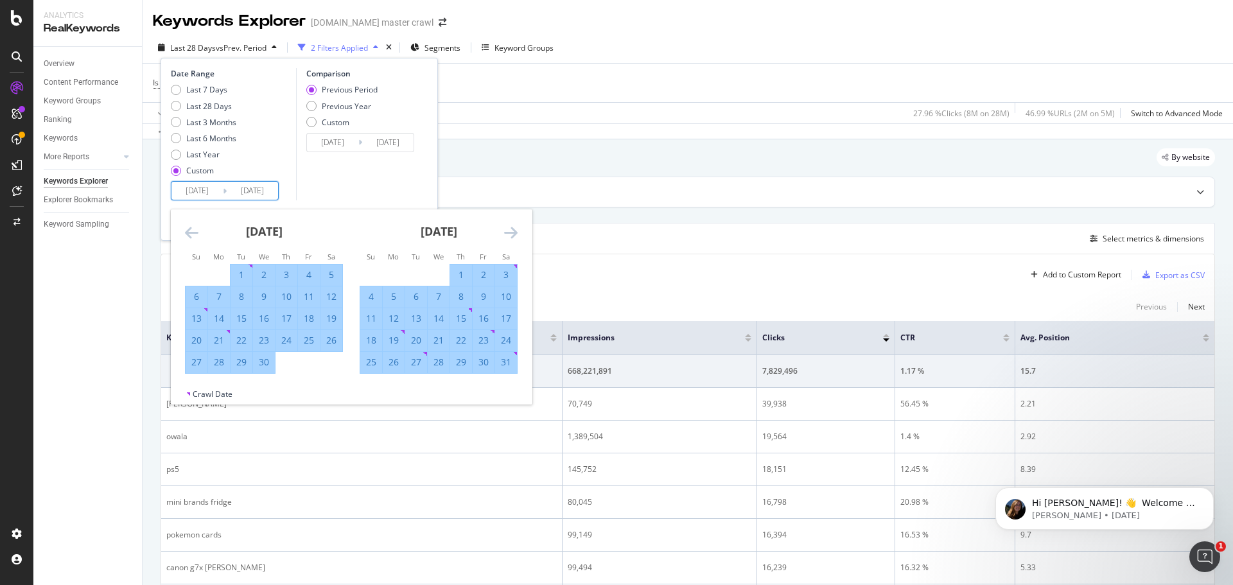
click at [508, 233] on icon "Move forward to switch to the next month." at bounding box center [510, 232] width 13 height 15
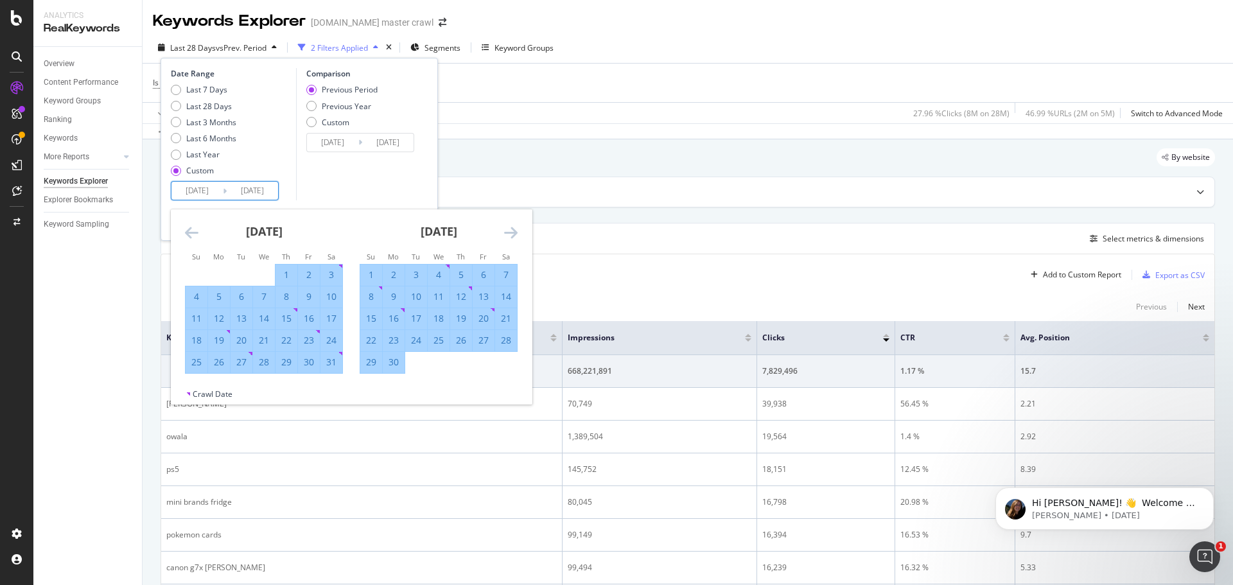
click at [508, 233] on icon "Move forward to switch to the next month." at bounding box center [510, 232] width 13 height 15
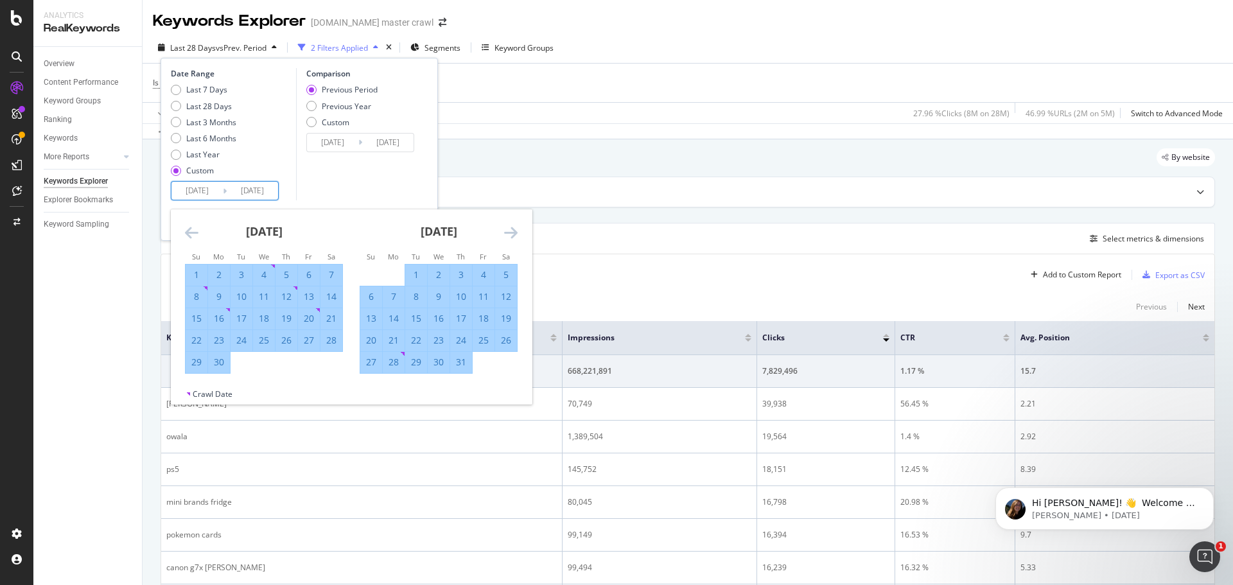
click at [508, 233] on icon "Move forward to switch to the next month." at bounding box center [510, 232] width 13 height 15
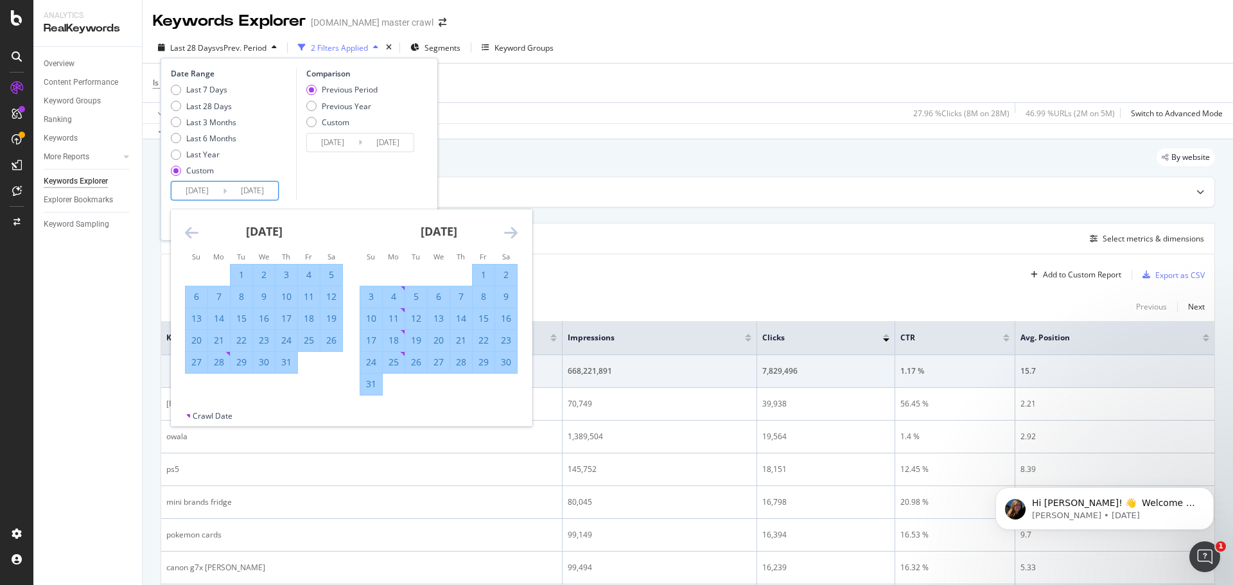
click at [504, 362] on div "30" at bounding box center [506, 362] width 22 height 13
type input "[DATE]"
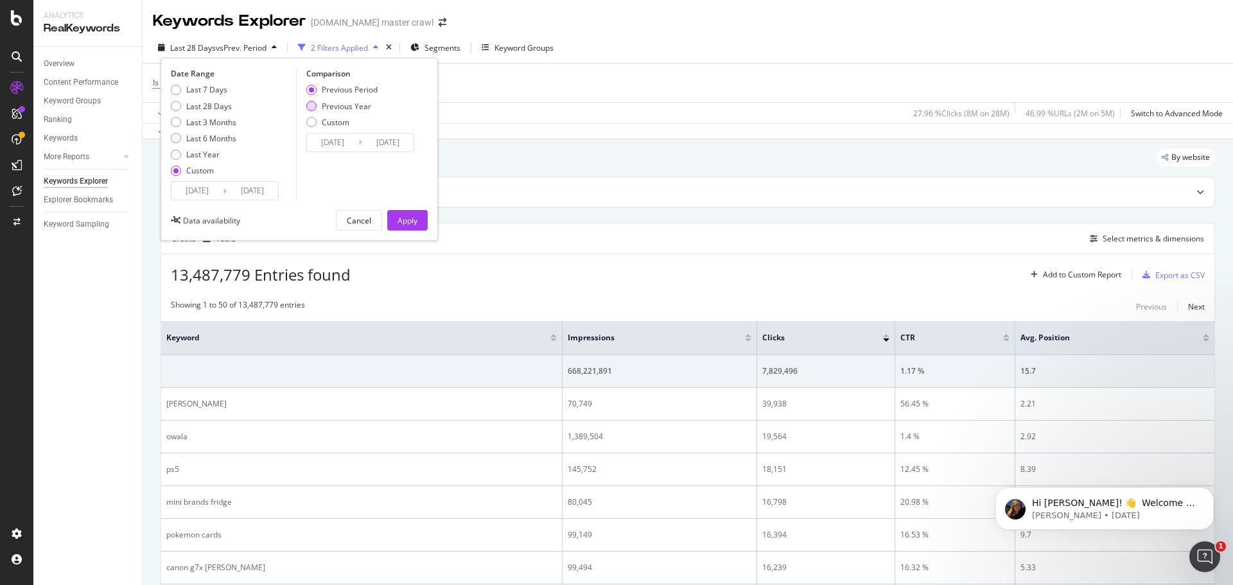
click at [348, 110] on div "Previous Year" at bounding box center [346, 106] width 49 height 11
type input "[DATE]"
click at [404, 224] on div "Apply" at bounding box center [407, 220] width 20 height 11
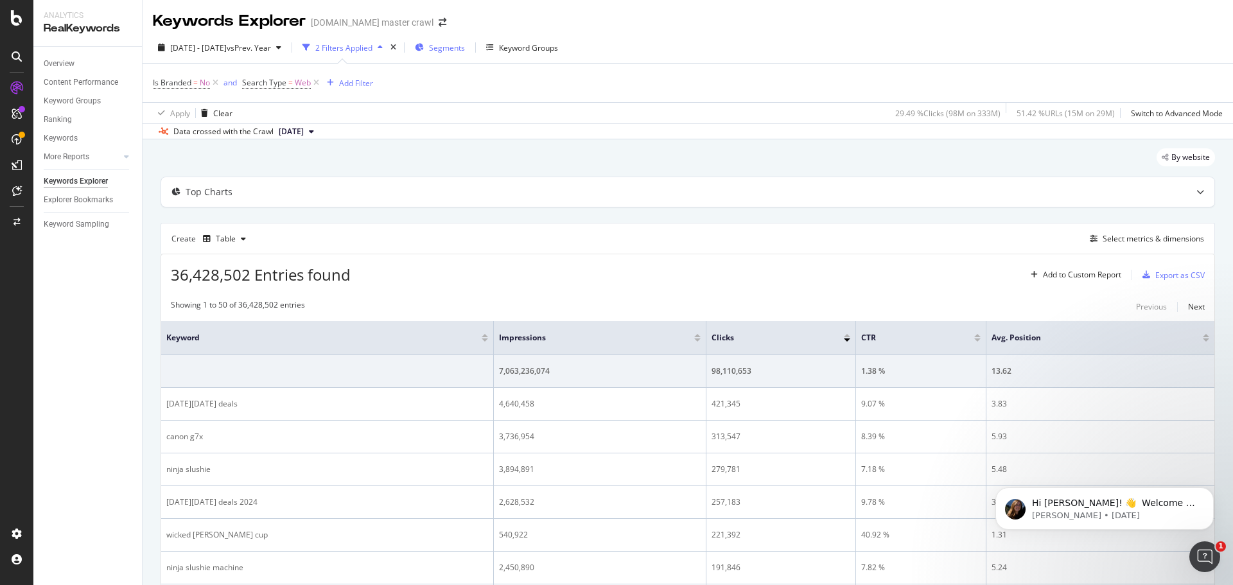
click at [465, 48] on span "Segments" at bounding box center [447, 47] width 36 height 11
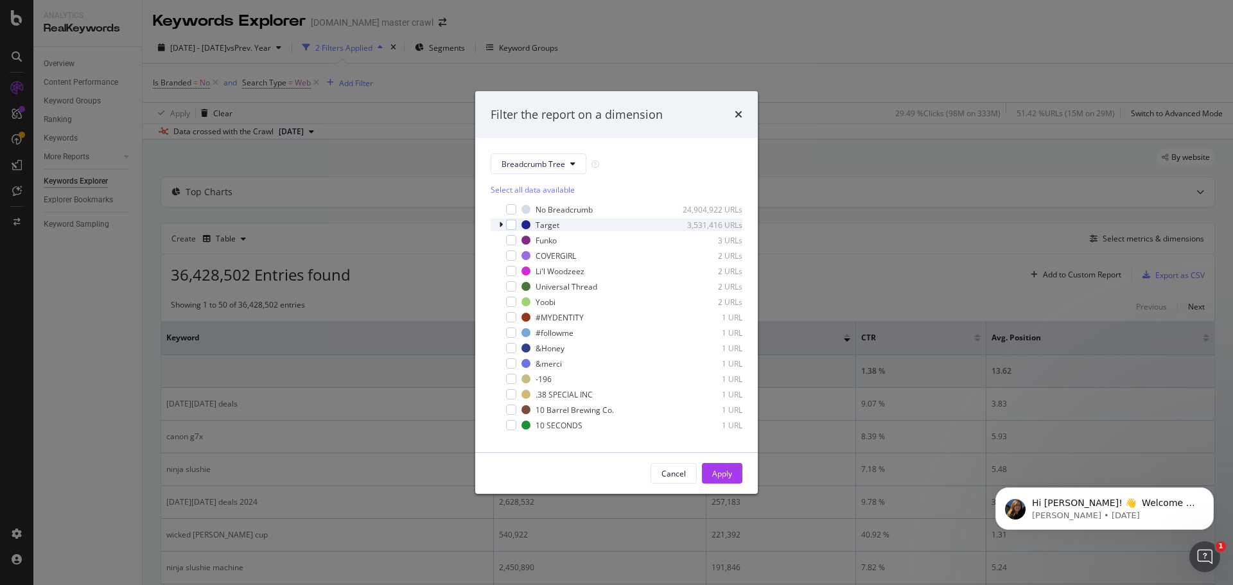
click at [503, 222] on div "modal" at bounding box center [502, 224] width 8 height 13
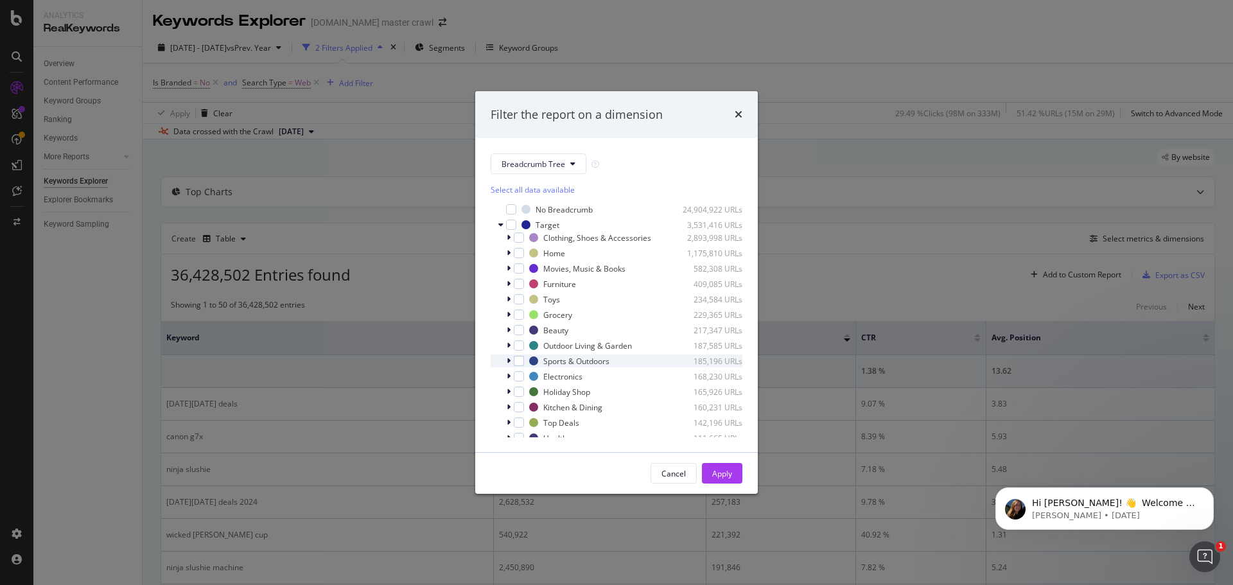
click at [506, 359] on icon "modal" at bounding box center [508, 361] width 4 height 8
click at [514, 376] on icon "modal" at bounding box center [516, 374] width 4 height 8
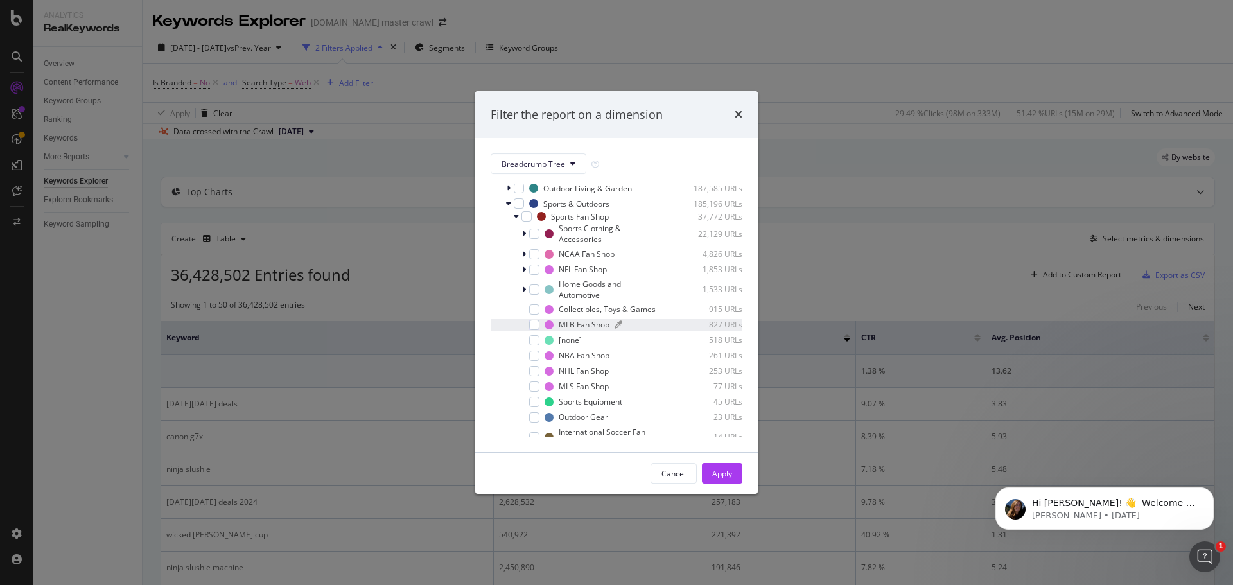
scroll to position [128, 0]
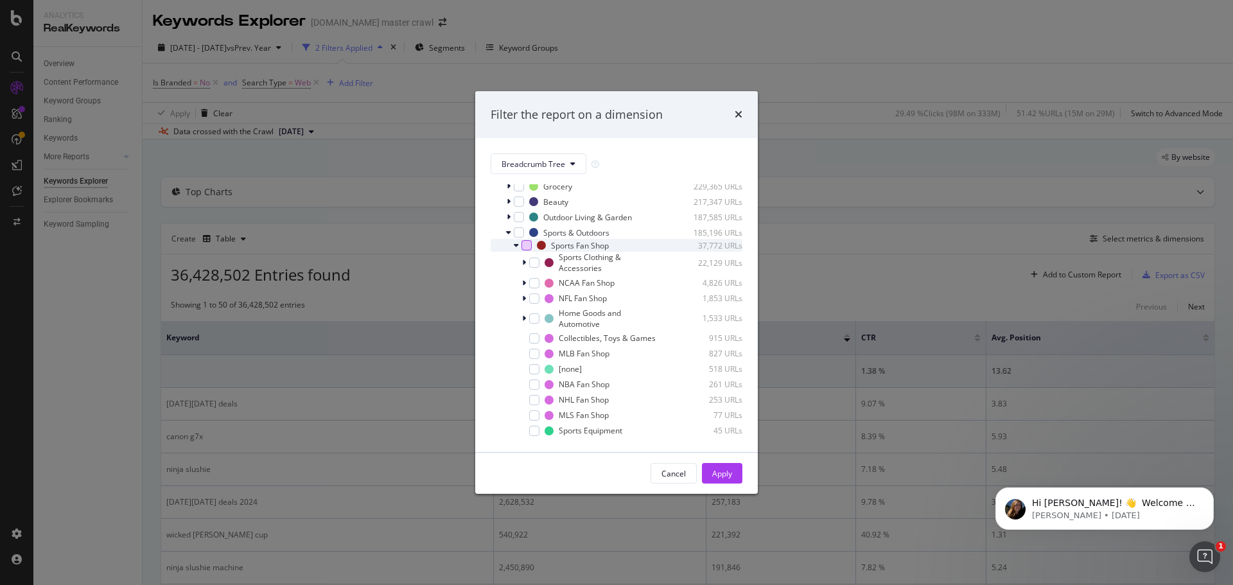
click at [523, 245] on div "modal" at bounding box center [526, 245] width 10 height 10
click at [734, 470] on button "Apply" at bounding box center [722, 473] width 40 height 21
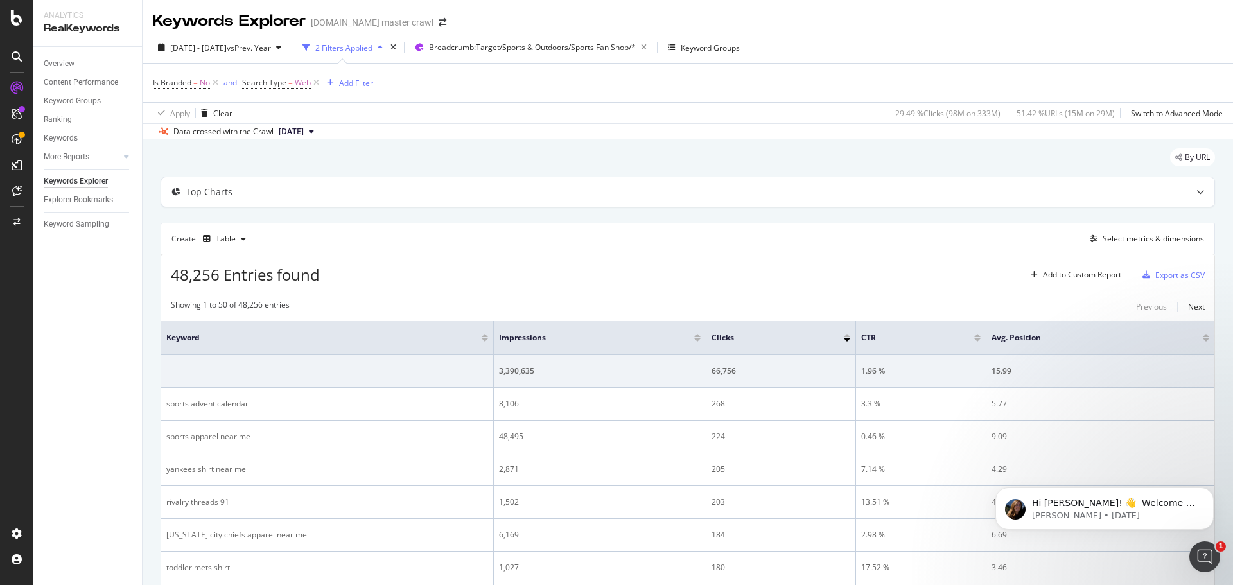
click at [1175, 277] on div "Export as CSV" at bounding box center [1179, 275] width 49 height 11
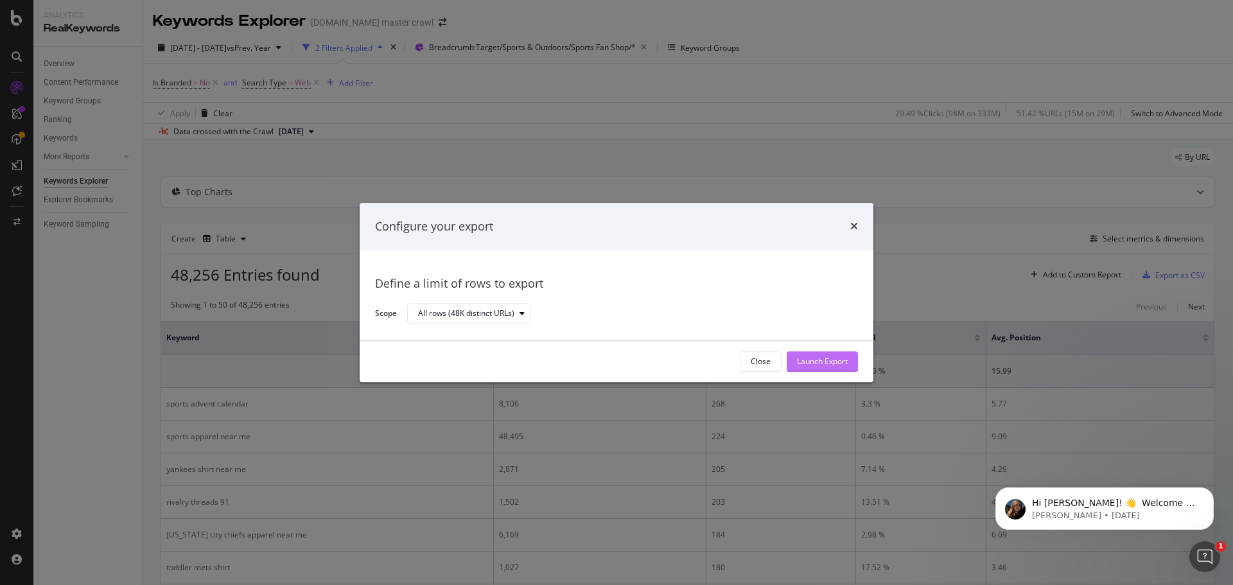
click at [818, 362] on div "Launch Export" at bounding box center [822, 361] width 51 height 11
